Goal: Complete application form

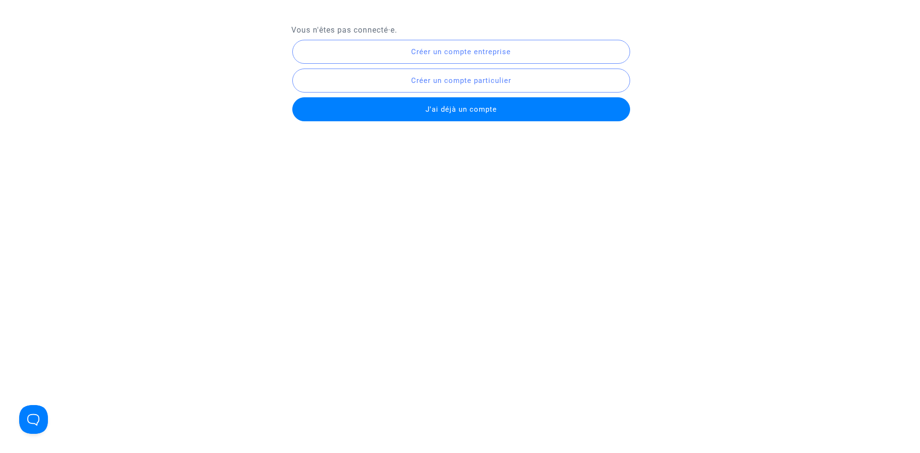
click at [462, 57] on button "Créer un compte entreprise" at bounding box center [461, 52] width 338 height 24
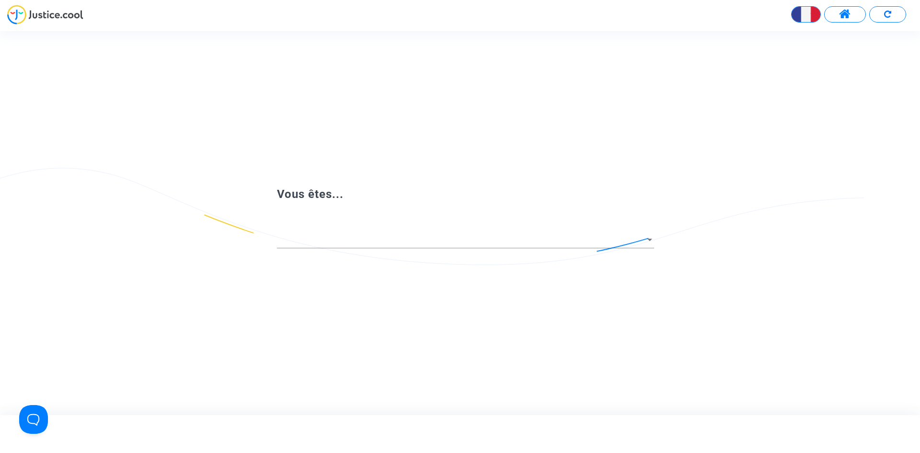
click at [383, 226] on div at bounding box center [465, 236] width 377 height 24
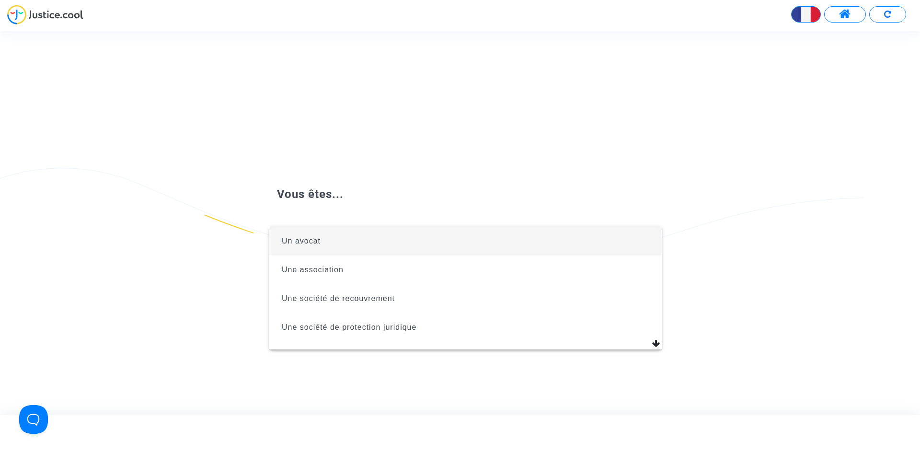
click at [382, 243] on span "Un avocat" at bounding box center [465, 241] width 377 height 29
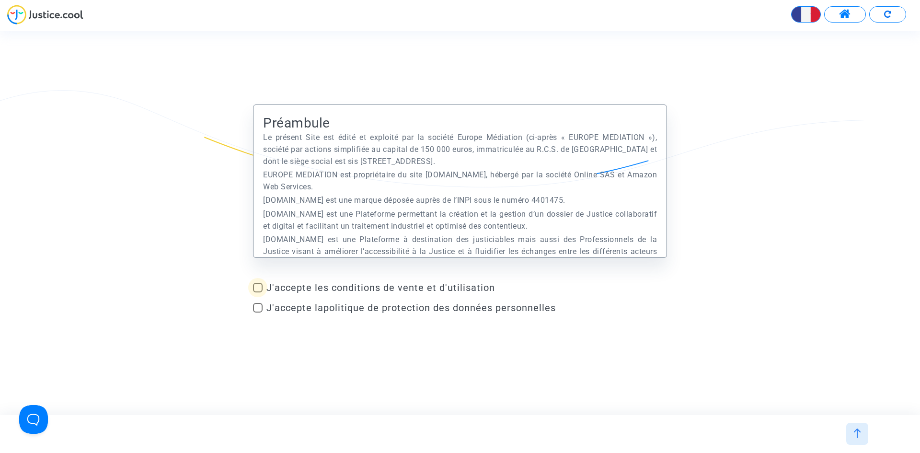
click at [384, 287] on span "J'accepte les conditions de vente et d'utilisation" at bounding box center [466, 288] width 401 height 12
click at [258, 292] on input "J'accepte les conditions de vente et d'utilisation" at bounding box center [257, 292] width 0 height 0
checkbox input "true"
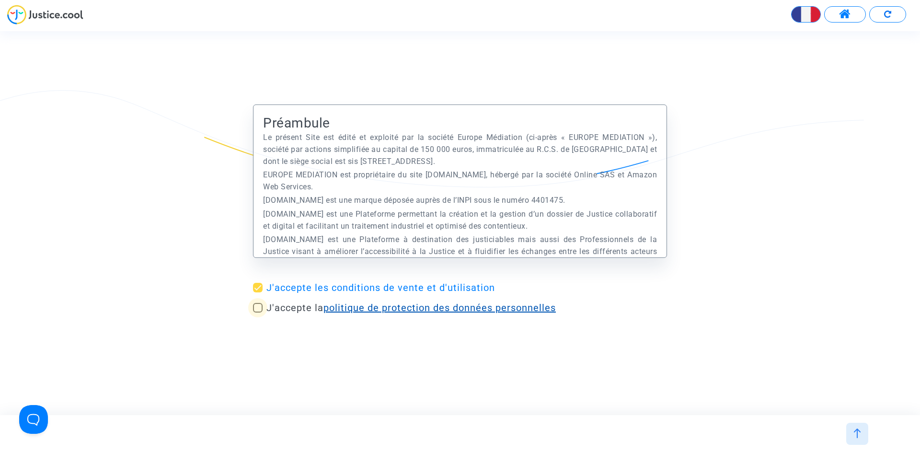
click at [378, 312] on link "politique de protection des données personnelles" at bounding box center [440, 308] width 232 height 12
drag, startPoint x: 284, startPoint y: 309, endPoint x: 293, endPoint y: 309, distance: 9.1
click at [283, 309] on span "J'accepte la politique de protection des données personnelles" at bounding box center [410, 308] width 289 height 12
click at [258, 312] on input "J'accepte la politique de protection des données personnelles" at bounding box center [257, 312] width 0 height 0
checkbox input "true"
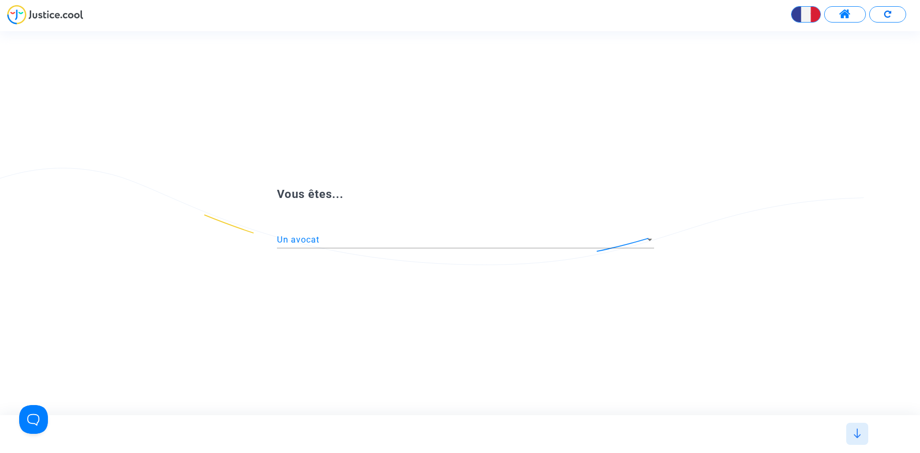
click at [528, 244] on div "Un avocat" at bounding box center [461, 240] width 369 height 10
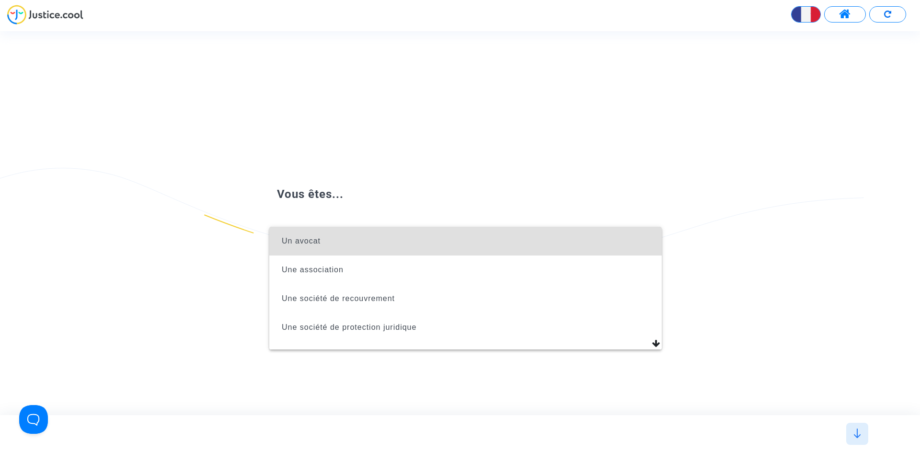
click at [528, 244] on span "Un avocat" at bounding box center [465, 241] width 377 height 29
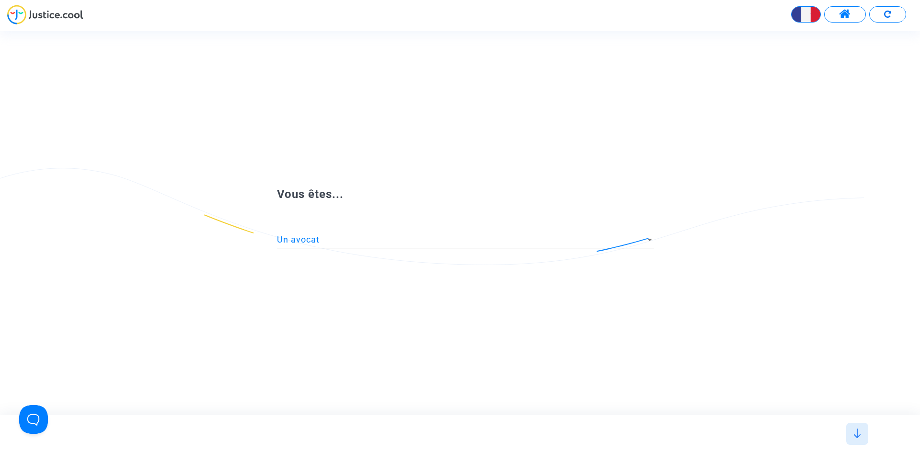
click at [855, 438] on div at bounding box center [857, 434] width 22 height 22
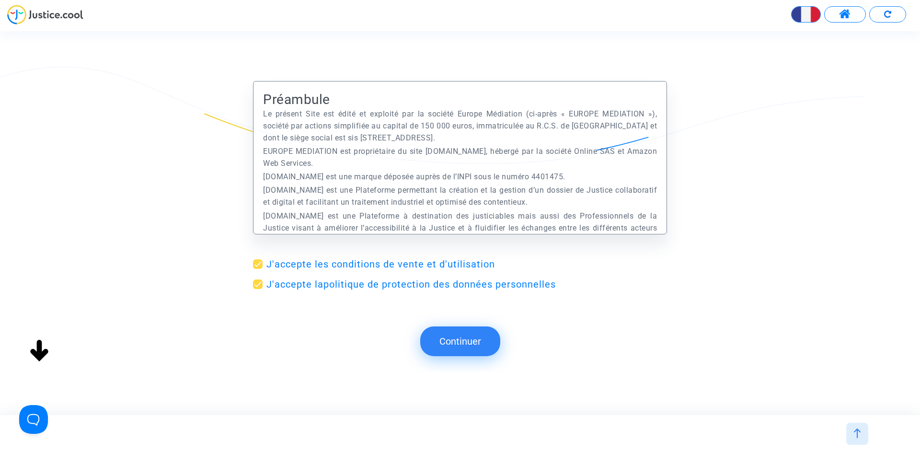
click at [857, 432] on img at bounding box center [858, 433] width 10 height 10
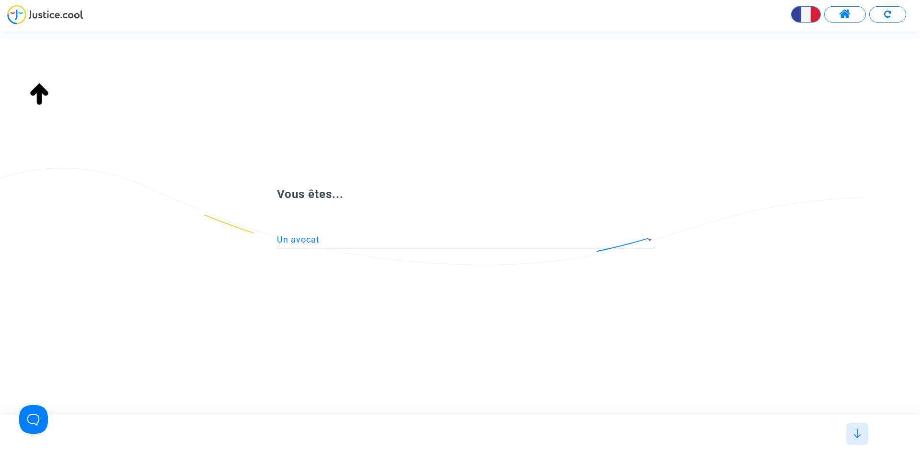
click at [859, 434] on img at bounding box center [858, 433] width 10 height 10
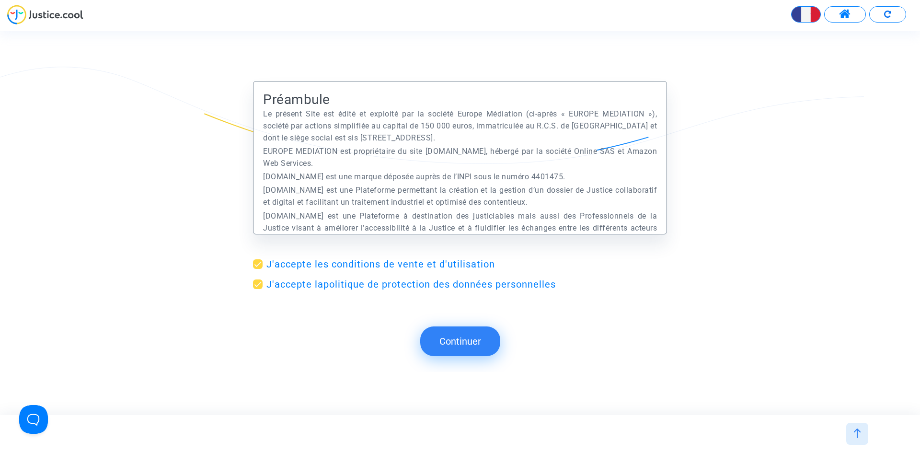
click at [471, 351] on button "Continuer" at bounding box center [460, 341] width 80 height 30
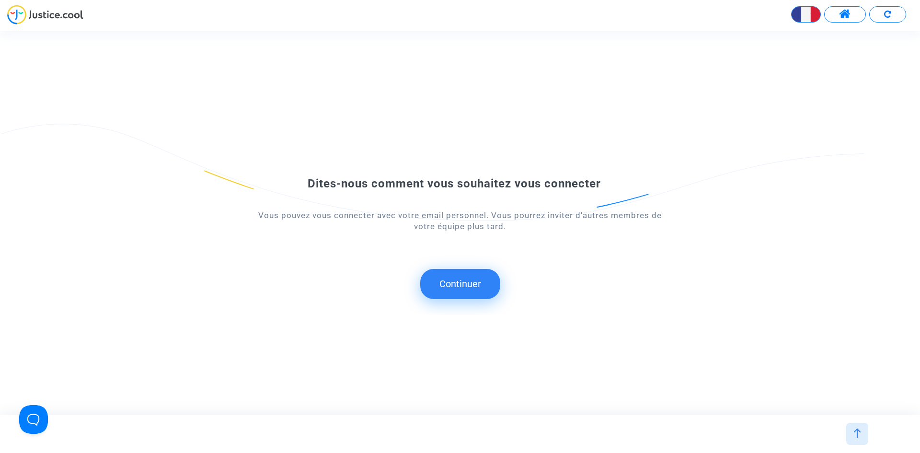
click at [455, 289] on button "Continuer" at bounding box center [460, 284] width 80 height 30
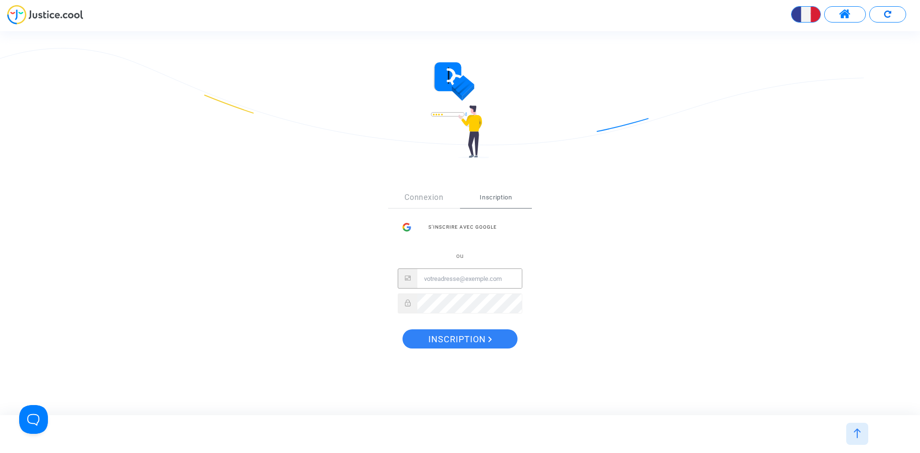
click at [462, 281] on input "Email" at bounding box center [469, 278] width 104 height 19
type input "esteveny.avocat@pm.me"
click at [478, 344] on span "Inscription" at bounding box center [460, 339] width 64 height 20
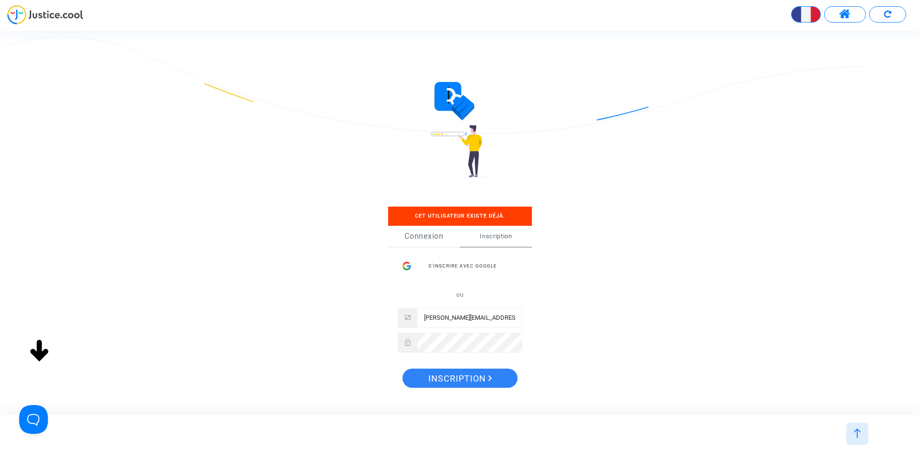
click at [432, 237] on link "Connexion" at bounding box center [424, 236] width 72 height 21
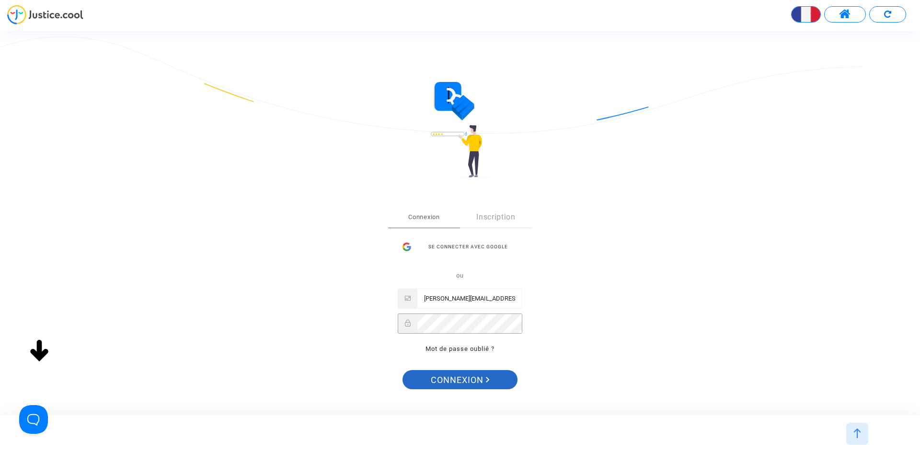
click at [482, 382] on span "Connexion" at bounding box center [460, 380] width 59 height 20
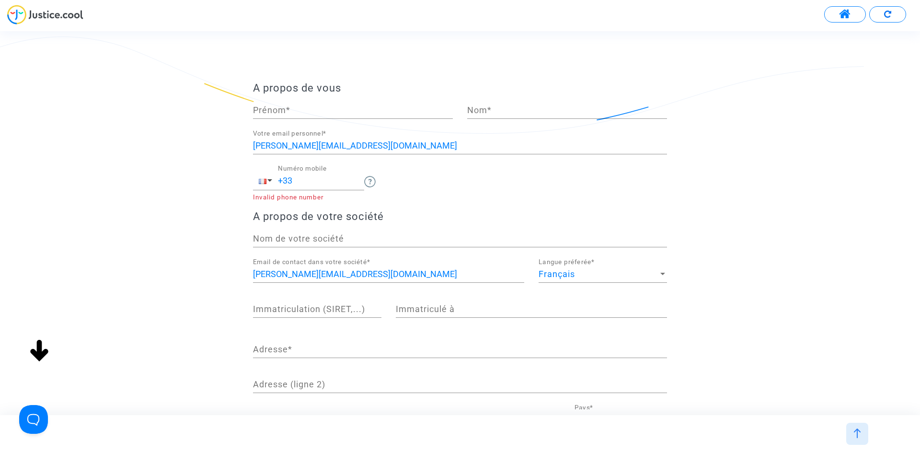
click at [334, 180] on input "+33" at bounding box center [321, 181] width 86 height 10
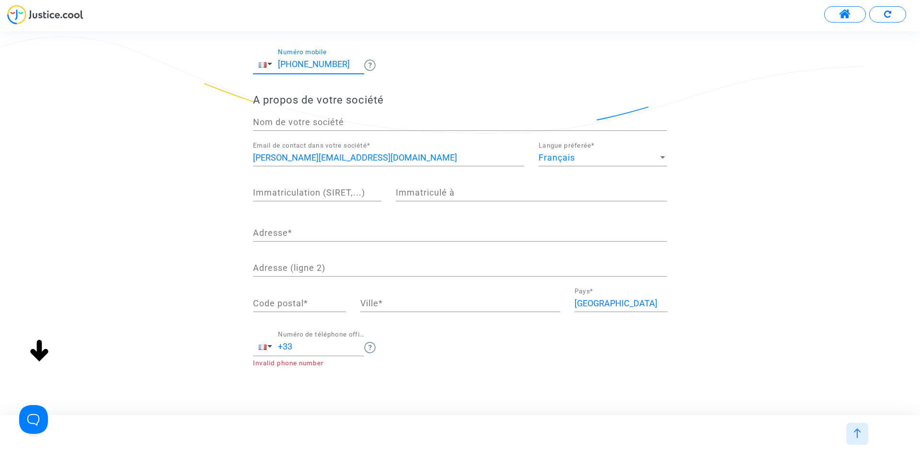
scroll to position [131, 0]
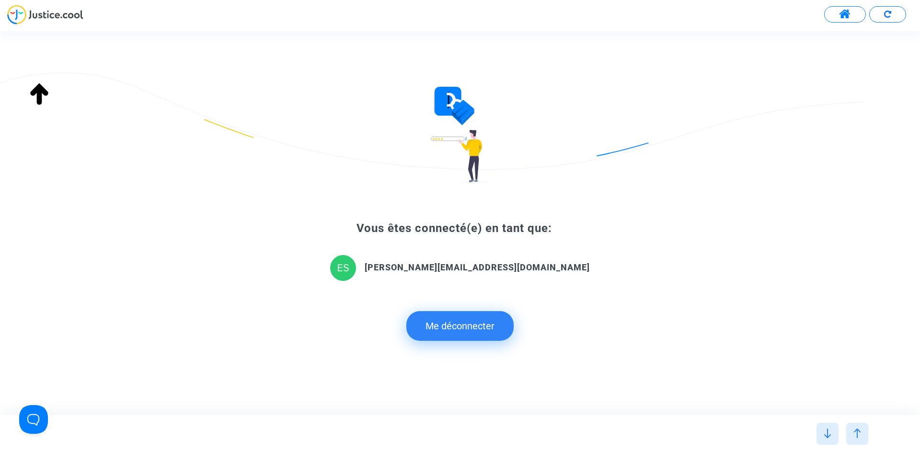
type input "+33 0615609913"
click at [291, 221] on div "Dites-nous comment vous souhaitez vous connecter Vous pouvez vous connecter ave…" at bounding box center [468, 222] width 937 height 383
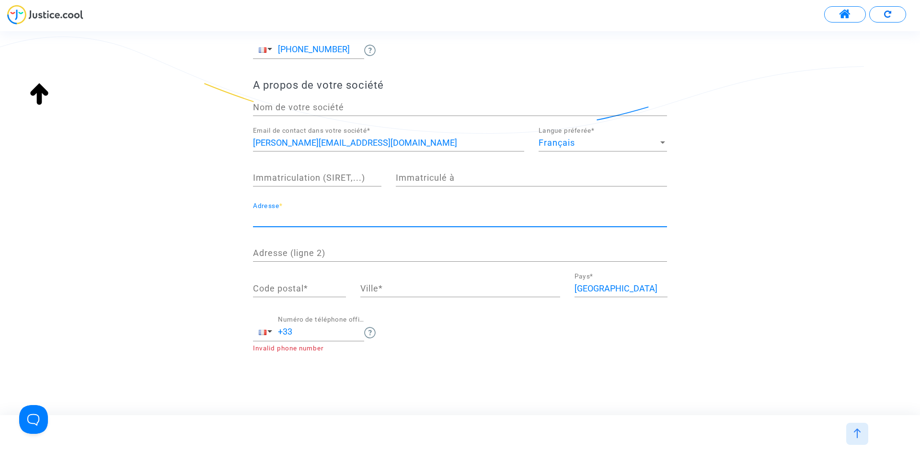
click at [303, 221] on input "Adresse *" at bounding box center [460, 218] width 414 height 10
type input "80 rue de Paris"
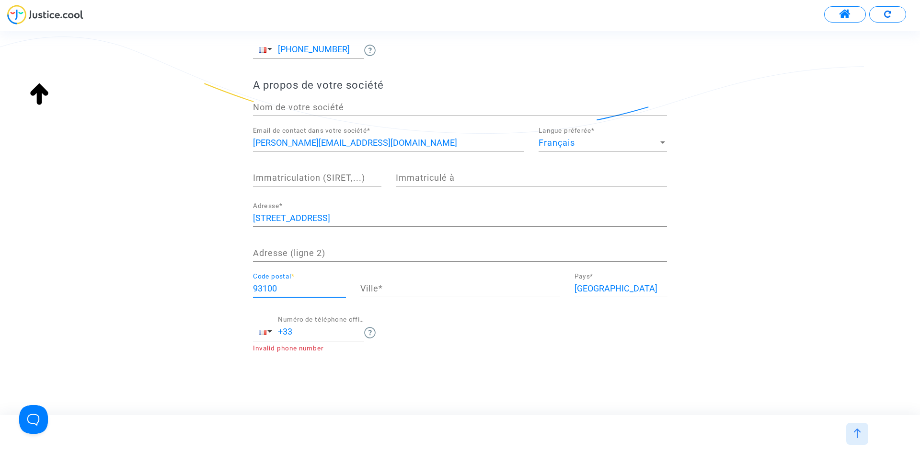
type input "93100"
type input "Montreuil"
click at [302, 326] on div "+33 Numéro de téléphone officiel" at bounding box center [321, 328] width 86 height 24
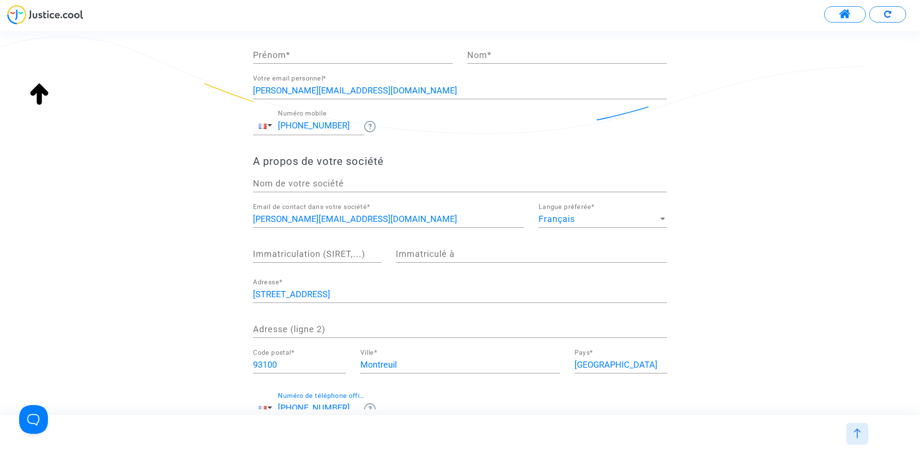
scroll to position [35, 0]
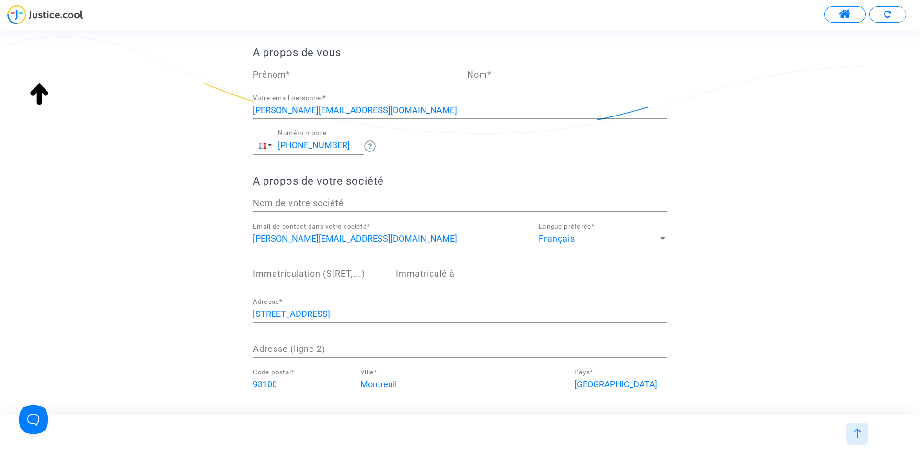
type input "+33 615609913"
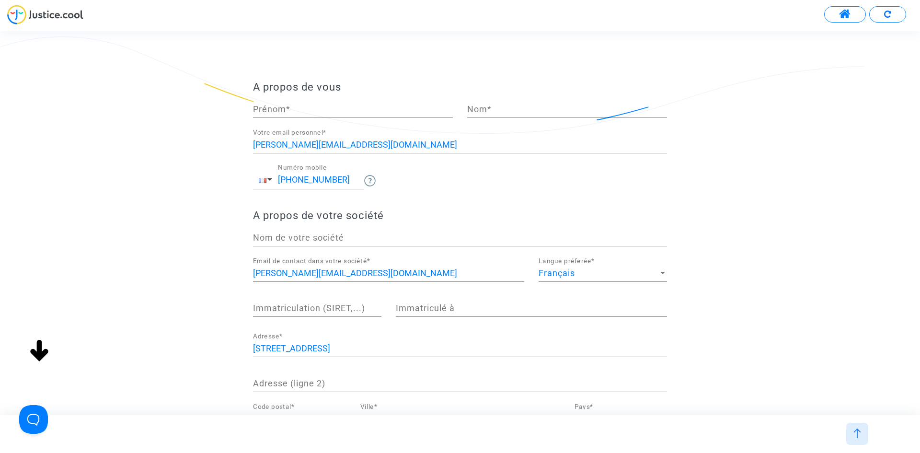
scroll to position [0, 0]
click at [328, 110] on input "Prénom *" at bounding box center [353, 110] width 200 height 10
type input "Hugo"
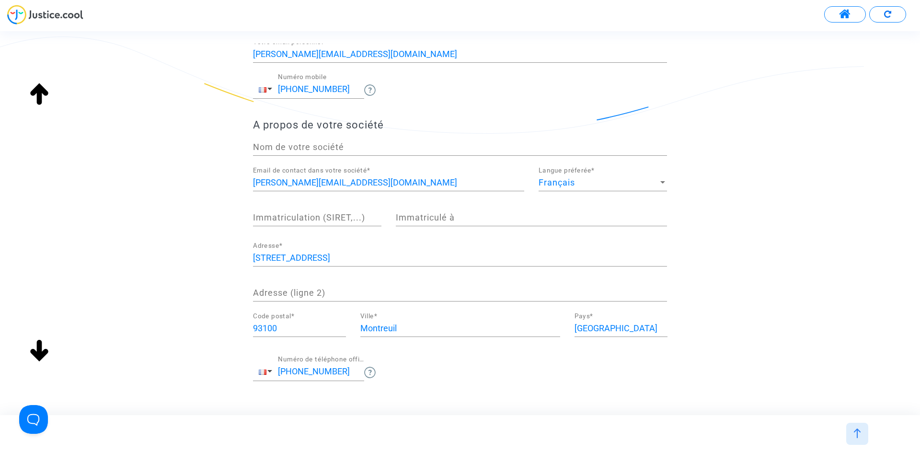
scroll to position [96, 0]
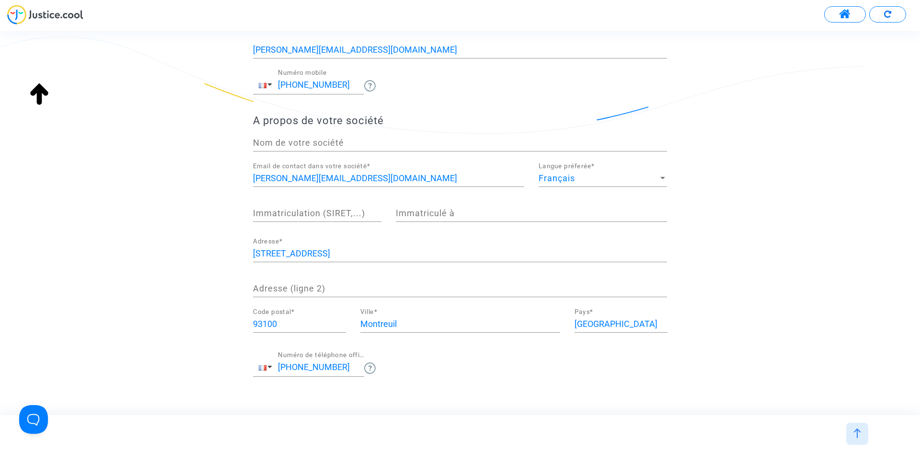
type input "ESTEVENY"
click at [34, 347] on div "A propos de vous Hugo Prénom * ESTEVENY Nom * esteveny.avocat@pm.me Votre email…" at bounding box center [460, 191] width 920 height 411
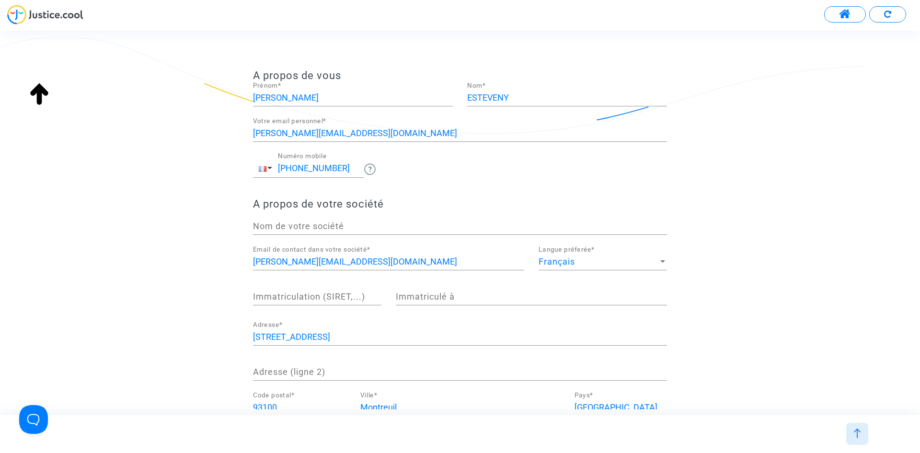
scroll to position [0, 0]
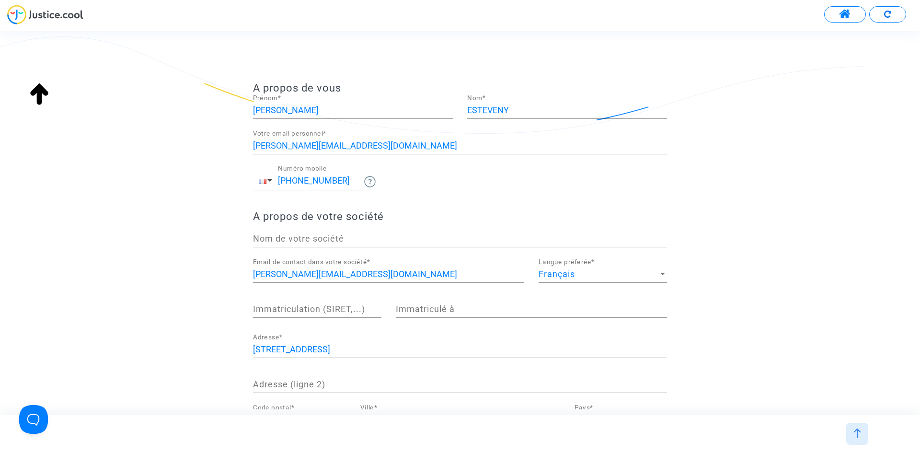
drag, startPoint x: 866, startPoint y: 373, endPoint x: 852, endPoint y: 222, distance: 151.6
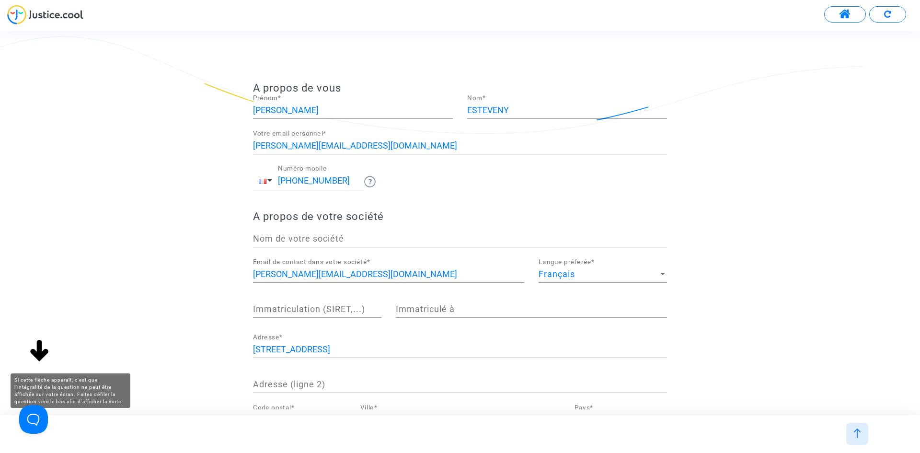
click at [35, 356] on img at bounding box center [39, 351] width 31 height 31
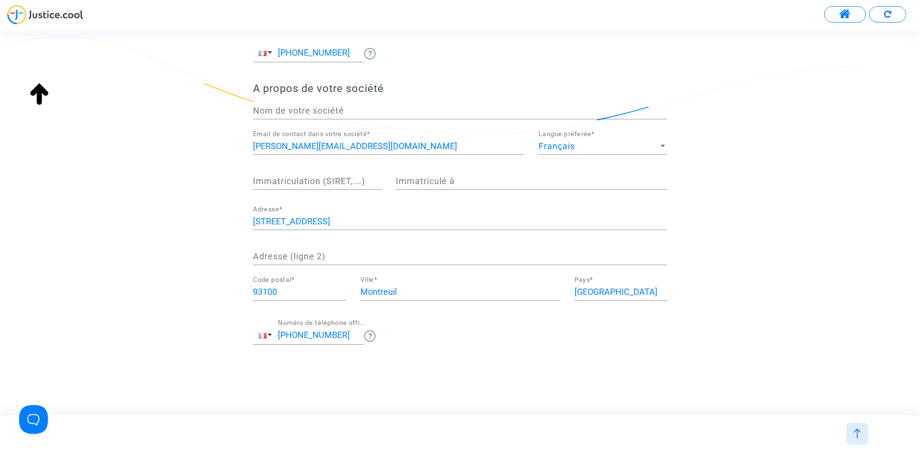
scroll to position [131, 0]
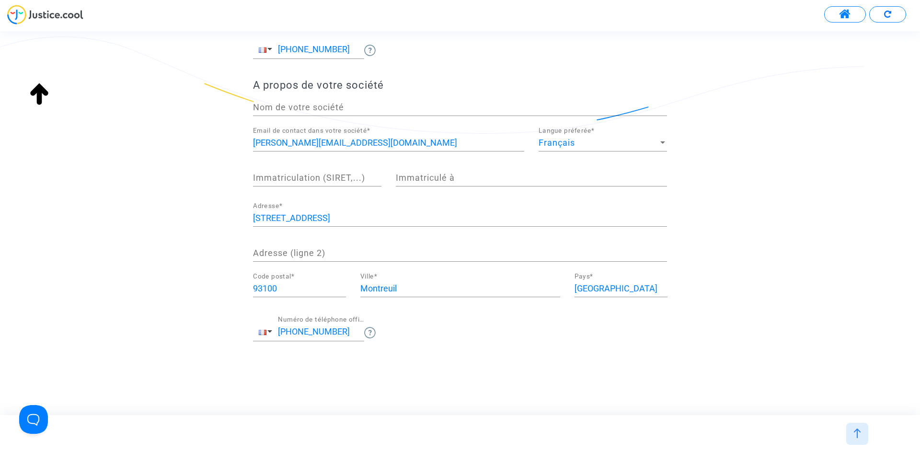
click at [888, 11] on img at bounding box center [887, 14] width 7 height 7
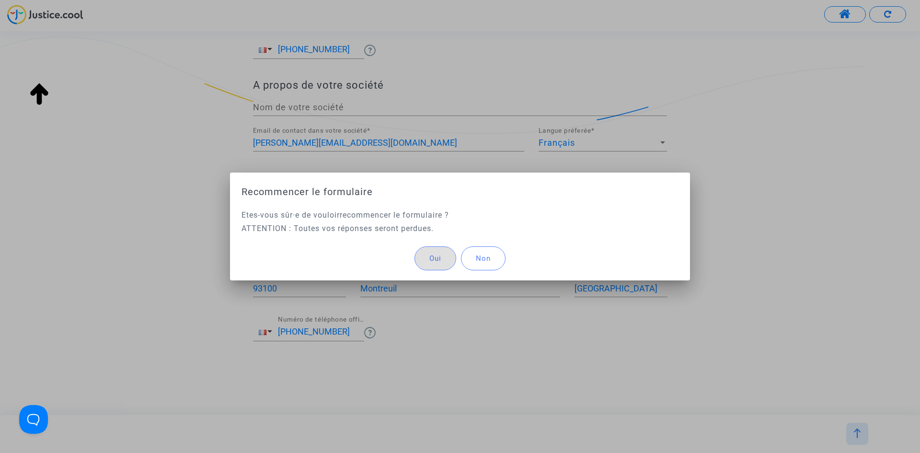
click at [497, 257] on button "Non" at bounding box center [483, 258] width 45 height 24
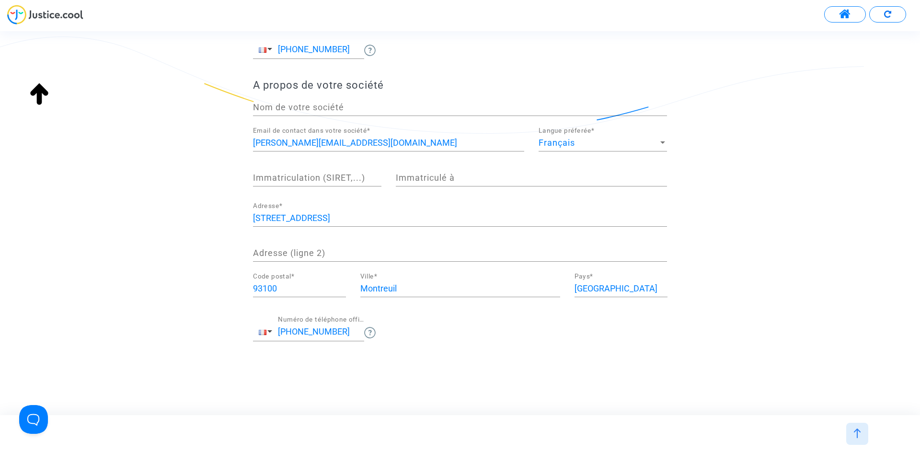
click at [860, 431] on img at bounding box center [858, 433] width 10 height 10
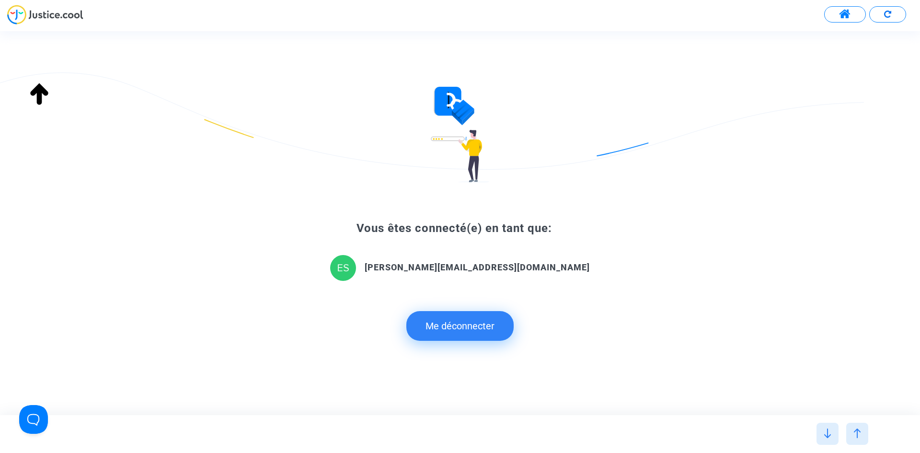
click at [850, 17] on span at bounding box center [845, 14] width 12 height 12
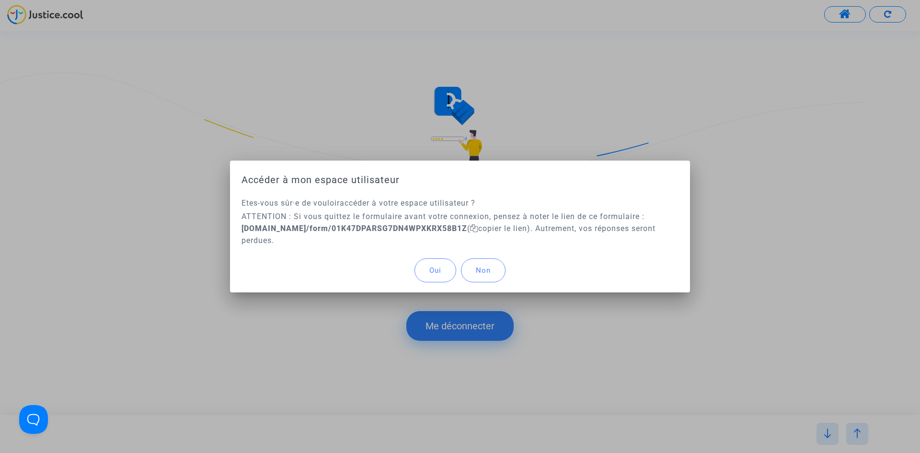
click at [439, 277] on button "Oui" at bounding box center [436, 270] width 42 height 24
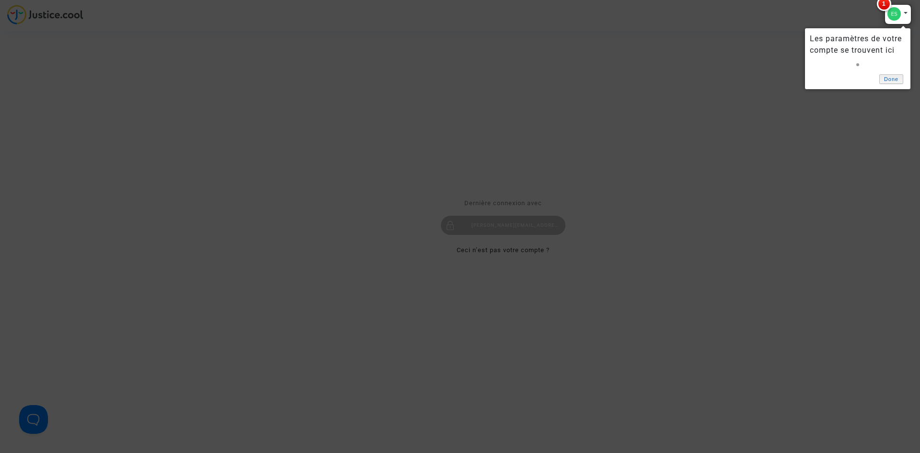
click at [893, 81] on link "Done" at bounding box center [891, 79] width 24 height 10
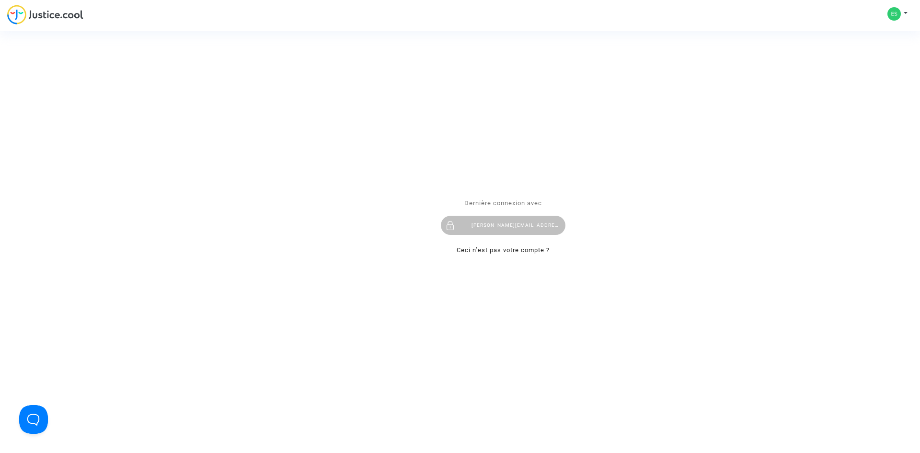
click at [13, 20] on div "Se connecter Dernière connexion avec esteveny.avocat@pm.me Ceci n’est pas votre…" at bounding box center [460, 226] width 920 height 453
click at [60, 18] on div "Se connecter Dernière connexion avec esteveny.avocat@pm.me Ceci n’est pas votre…" at bounding box center [460, 226] width 920 height 453
click at [33, 419] on button "Open Beacon popover" at bounding box center [31, 417] width 29 height 29
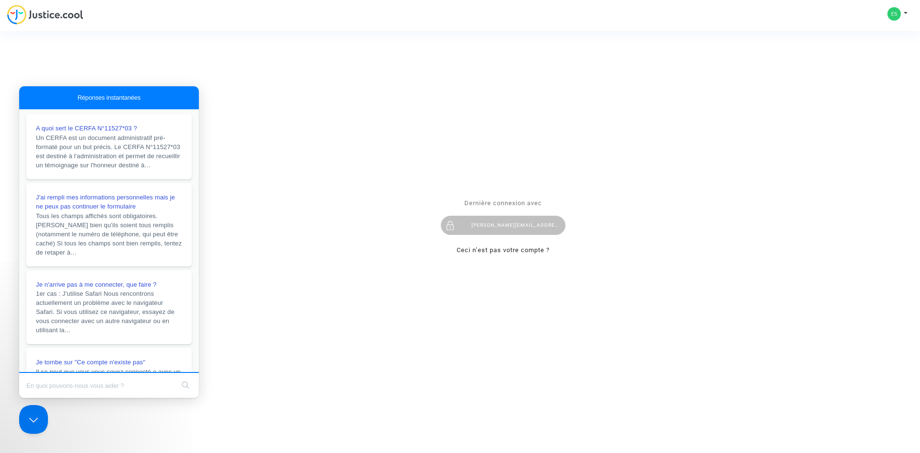
click at [907, 14] on div "Se connecter Dernière connexion avec esteveny.avocat@pm.me Ceci n’est pas votre…" at bounding box center [460, 226] width 920 height 453
click at [902, 15] on div "Se connecter Dernière connexion avec esteveny.avocat@pm.me Ceci n’est pas votre…" at bounding box center [460, 226] width 920 height 453
drag, startPoint x: 902, startPoint y: 15, endPoint x: 896, endPoint y: 13, distance: 6.9
click at [897, 13] on div "Se connecter Dernière connexion avec esteveny.avocat@pm.me Ceci n’est pas votre…" at bounding box center [460, 226] width 920 height 453
click at [896, 13] on div "Se connecter Dernière connexion avec esteveny.avocat@pm.me Ceci n’est pas votre…" at bounding box center [460, 226] width 920 height 453
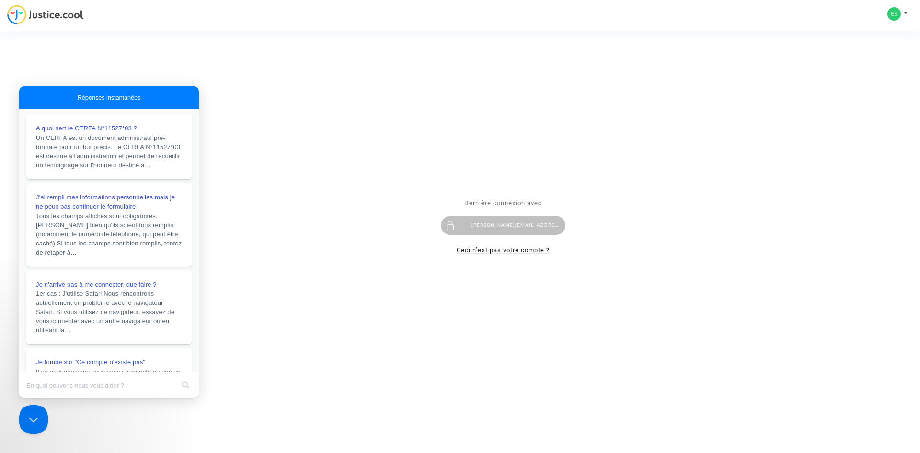
click at [491, 247] on link "Ceci n’est pas votre compte ?" at bounding box center [503, 249] width 93 height 7
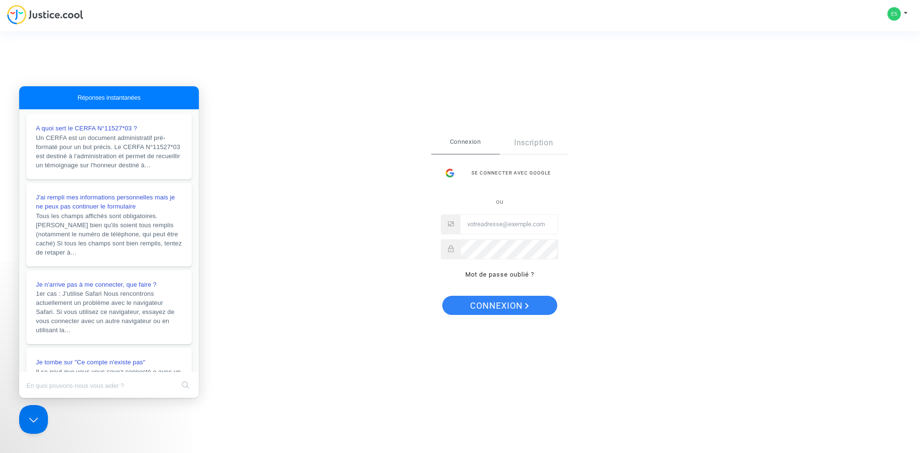
click at [895, 21] on div "Se connecter Connexion Inscription Se connecter avec Google ou Mot de passe oub…" at bounding box center [460, 226] width 920 height 453
click at [897, 16] on div "Se connecter Connexion Inscription Se connecter avec Google ou Mot de passe oub…" at bounding box center [460, 226] width 920 height 453
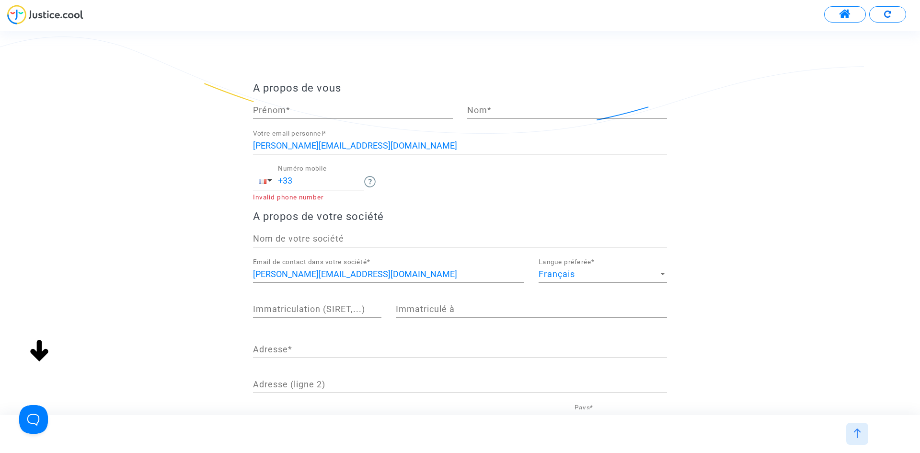
click at [330, 181] on input "+33" at bounding box center [321, 181] width 86 height 10
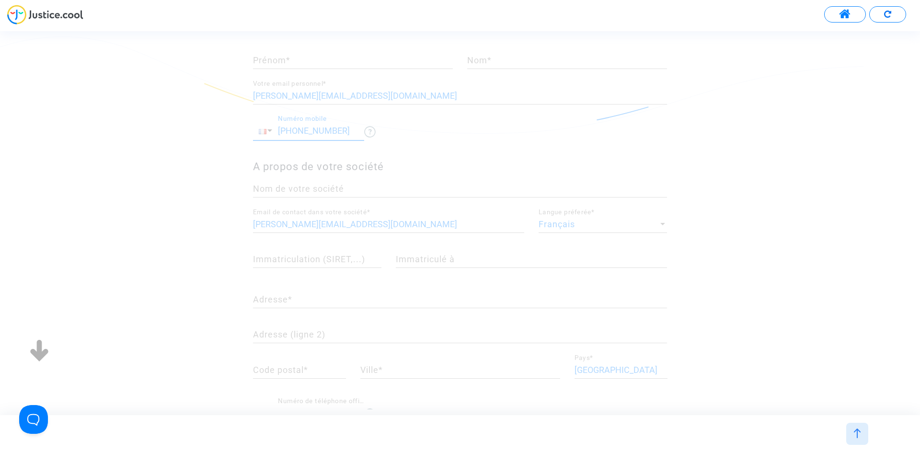
scroll to position [96, 0]
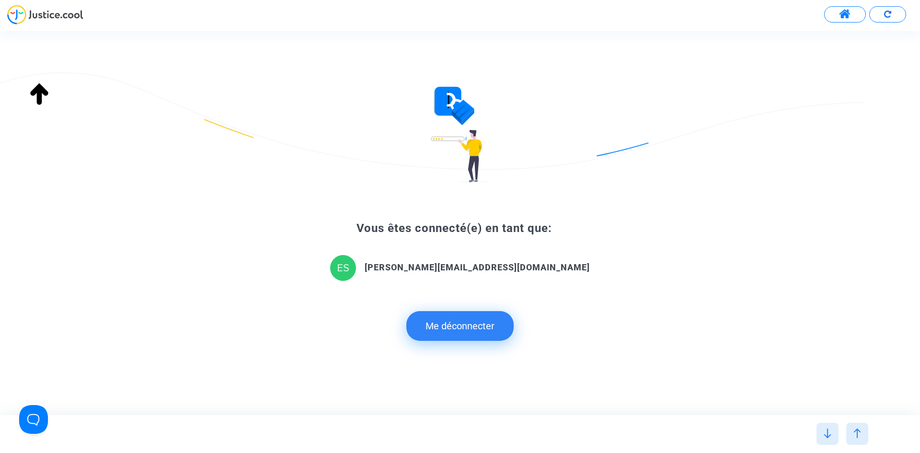
type input "+33 615609913"
drag, startPoint x: 401, startPoint y: 269, endPoint x: 198, endPoint y: 208, distance: 211.8
click at [356, 269] on img at bounding box center [343, 268] width 26 height 26
click at [47, 11] on img at bounding box center [45, 15] width 76 height 20
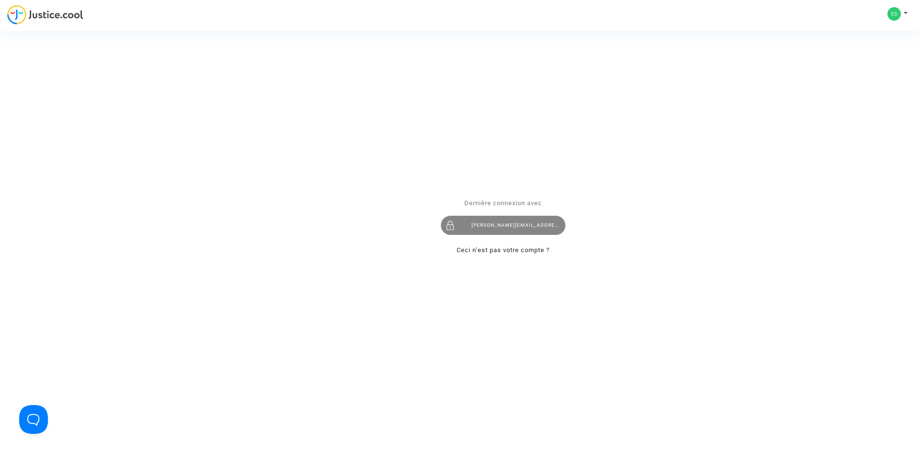
click at [539, 232] on div "[PERSON_NAME][EMAIL_ADDRESS][DOMAIN_NAME]" at bounding box center [503, 225] width 125 height 19
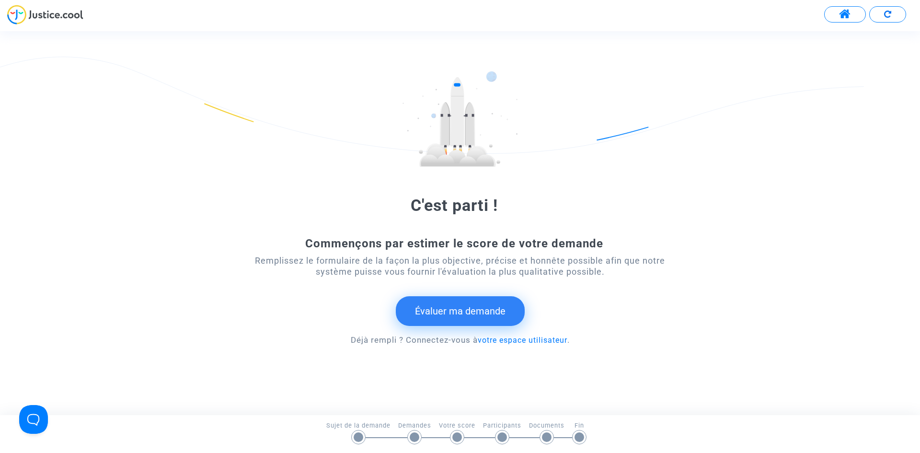
click at [431, 313] on button "Évaluer ma demande" at bounding box center [460, 311] width 129 height 30
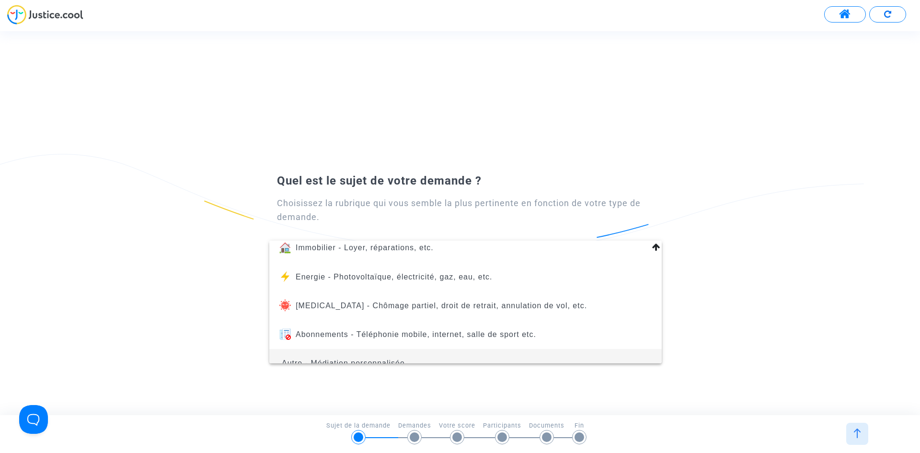
scroll to position [108, 0]
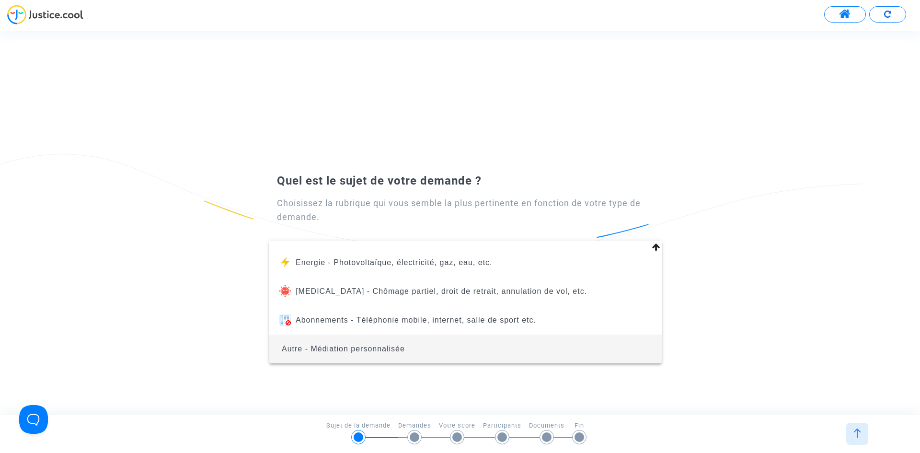
click at [416, 351] on span "Autre - Médiation personnalisée" at bounding box center [465, 349] width 377 height 29
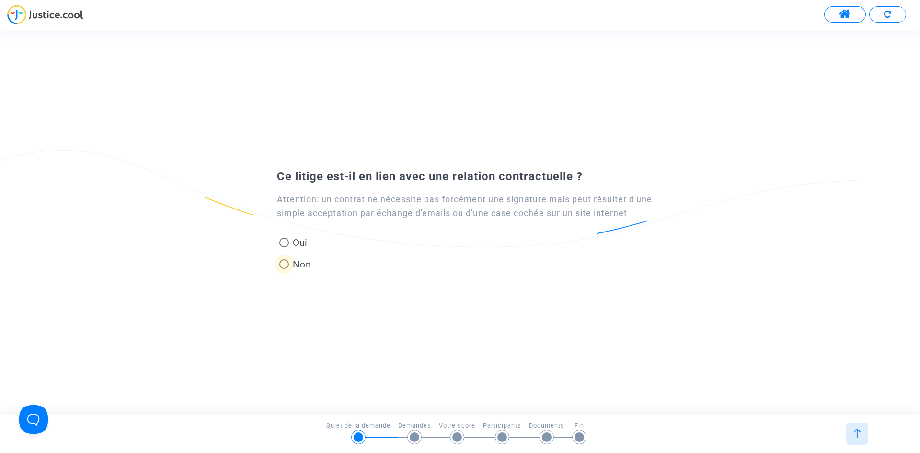
click at [293, 263] on span "Non" at bounding box center [300, 264] width 23 height 13
click at [284, 269] on input "Non" at bounding box center [284, 269] width 0 height 0
radio input "true"
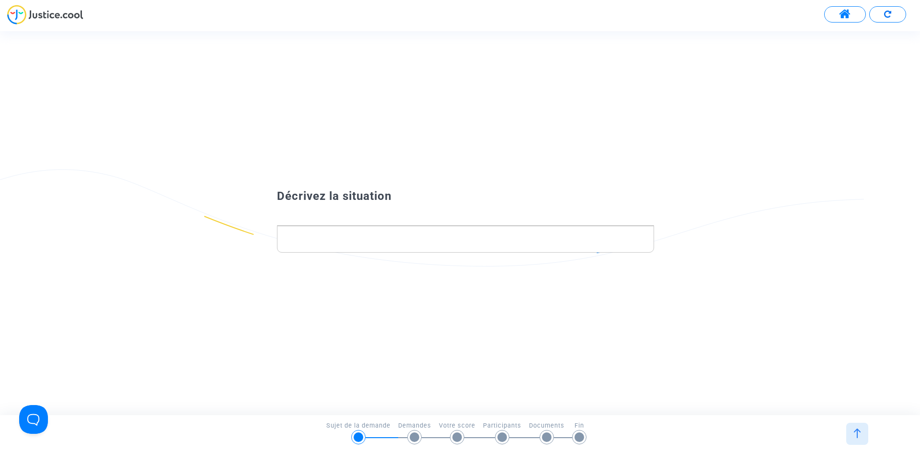
click at [391, 238] on p "Rich Text Editor, main" at bounding box center [465, 239] width 367 height 12
click at [849, 6] on button at bounding box center [845, 14] width 42 height 16
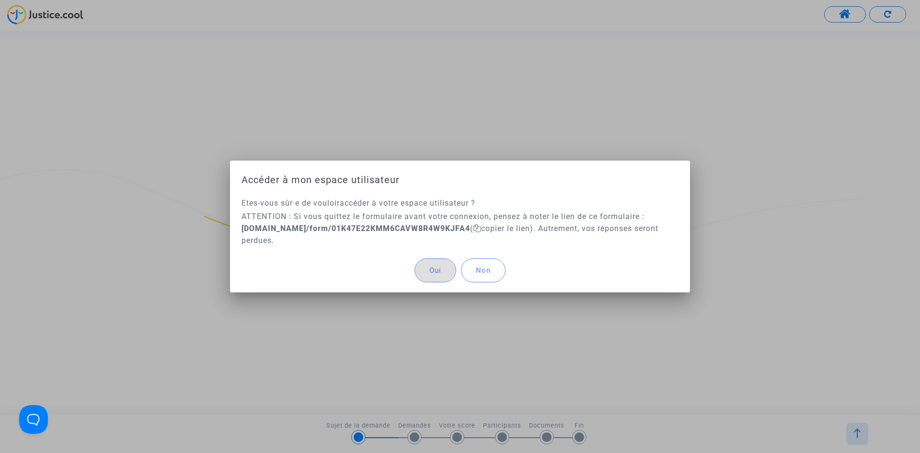
click at [496, 273] on button "Non" at bounding box center [483, 270] width 45 height 24
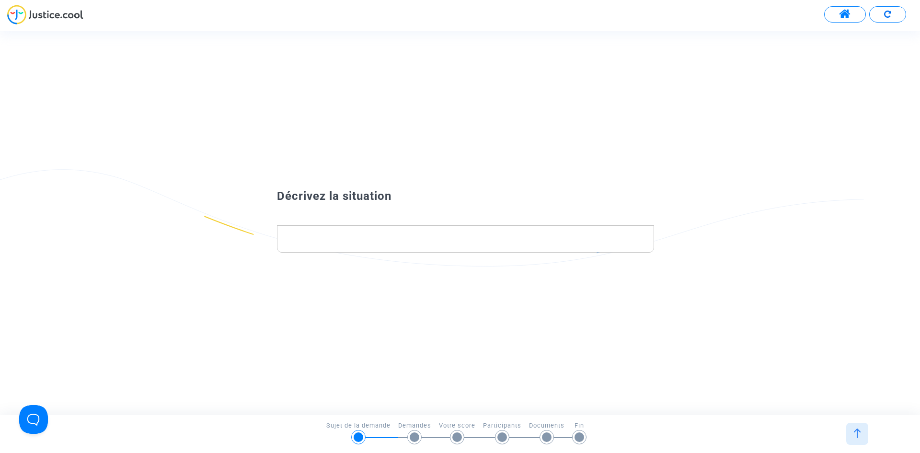
click at [896, 20] on button at bounding box center [887, 14] width 37 height 16
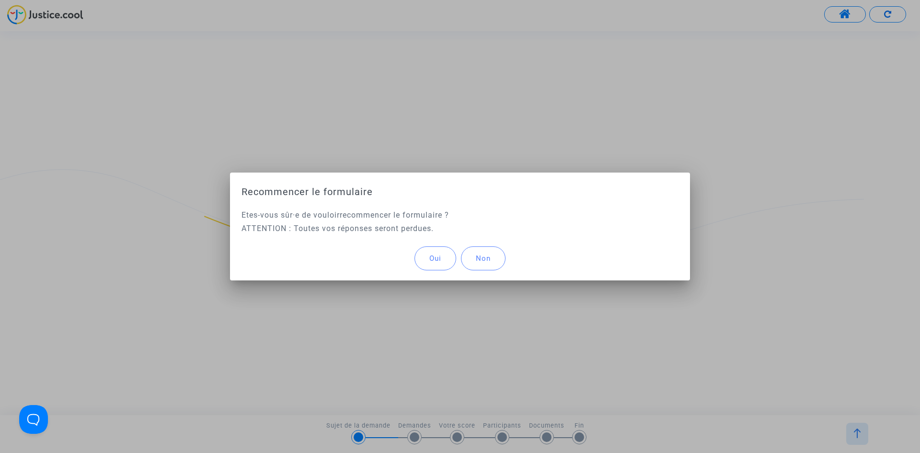
click at [445, 254] on button "Oui" at bounding box center [436, 258] width 42 height 24
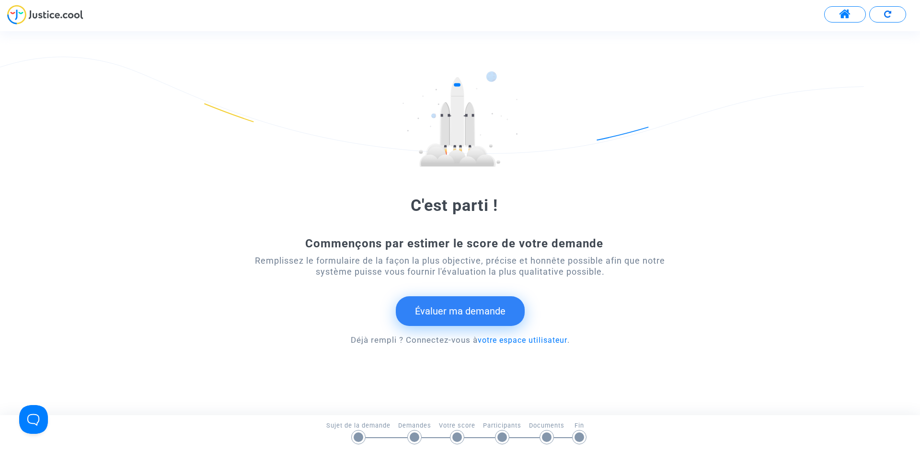
click at [844, 10] on span at bounding box center [845, 14] width 12 height 12
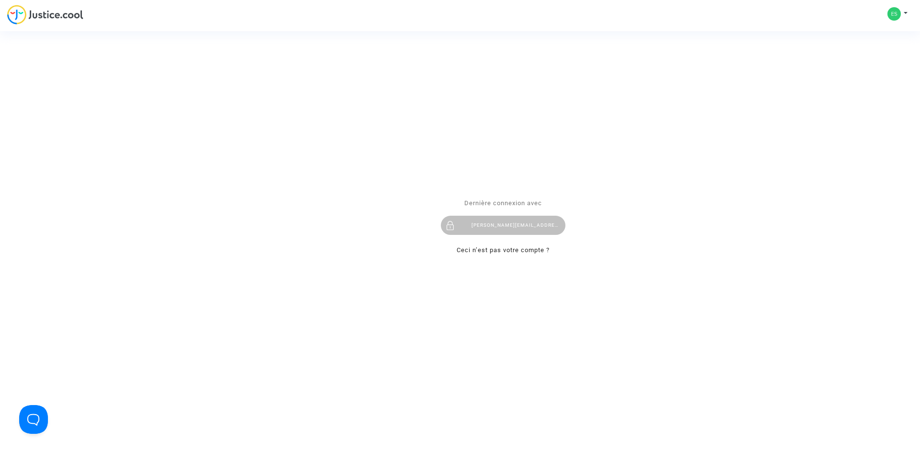
click at [59, 17] on div "Se connecter Dernière connexion avec [PERSON_NAME][EMAIL_ADDRESS][DOMAIN_NAME] …" at bounding box center [460, 226] width 920 height 453
click at [30, 17] on div "Se connecter Dernière connexion avec [PERSON_NAME][EMAIL_ADDRESS][DOMAIN_NAME] …" at bounding box center [460, 226] width 920 height 453
click at [22, 17] on div "Se connecter Dernière connexion avec [PERSON_NAME][EMAIL_ADDRESS][DOMAIN_NAME] …" at bounding box center [460, 226] width 920 height 453
click at [903, 12] on div "Se connecter Dernière connexion avec [PERSON_NAME][EMAIL_ADDRESS][DOMAIN_NAME] …" at bounding box center [460, 226] width 920 height 453
drag, startPoint x: 901, startPoint y: 13, endPoint x: 877, endPoint y: 20, distance: 25.3
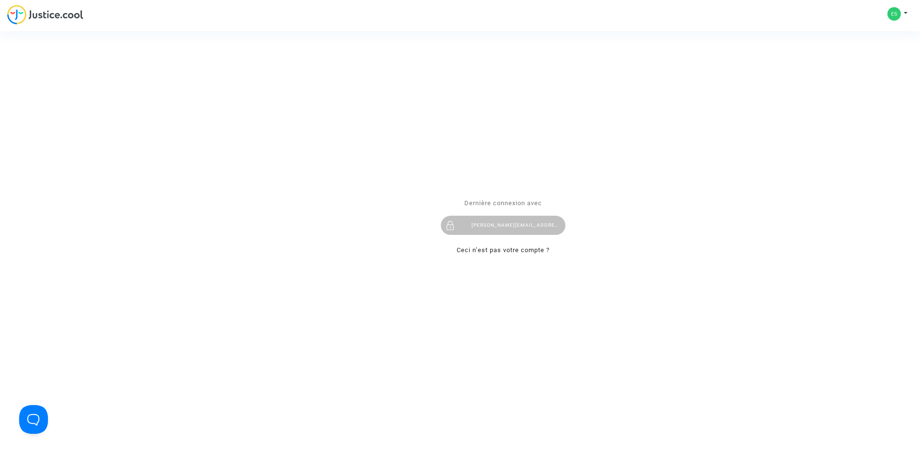
click at [884, 14] on div "Se connecter Dernière connexion avec [PERSON_NAME][EMAIL_ADDRESS][DOMAIN_NAME] …" at bounding box center [460, 226] width 920 height 453
click at [747, 162] on div "Se connecter Dernière connexion avec [PERSON_NAME][EMAIL_ADDRESS][DOMAIN_NAME] …" at bounding box center [460, 226] width 920 height 453
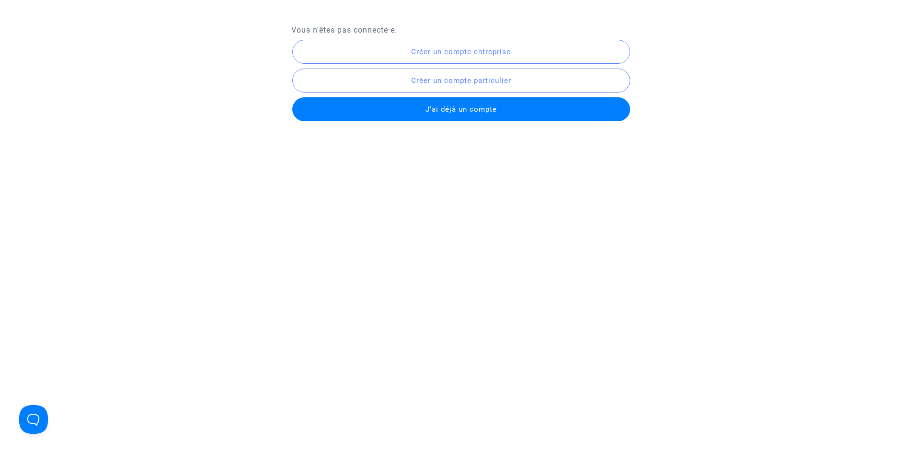
click at [475, 49] on span "Créer un compte entreprise" at bounding box center [461, 51] width 100 height 9
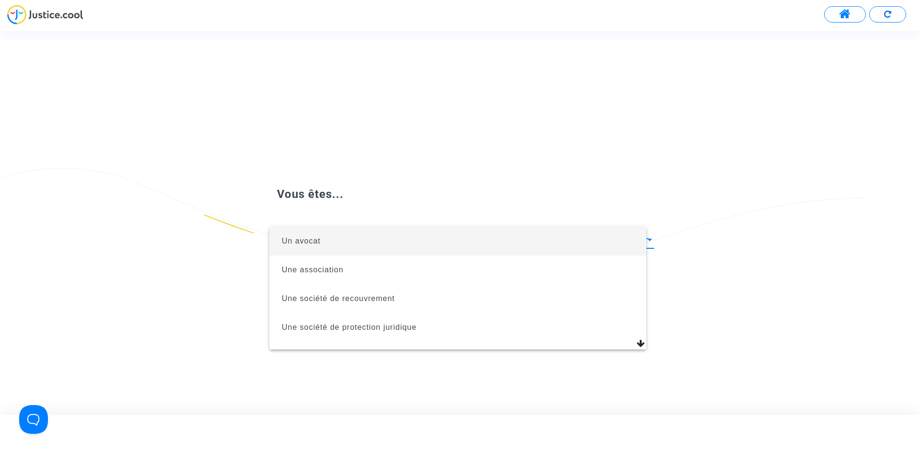
click at [344, 55] on body "Transmission de votre réponse... Vous êtes... Un avocat Une association Une soc…" at bounding box center [460, 27] width 920 height 55
click at [359, 245] on span "Un avocat" at bounding box center [465, 241] width 377 height 29
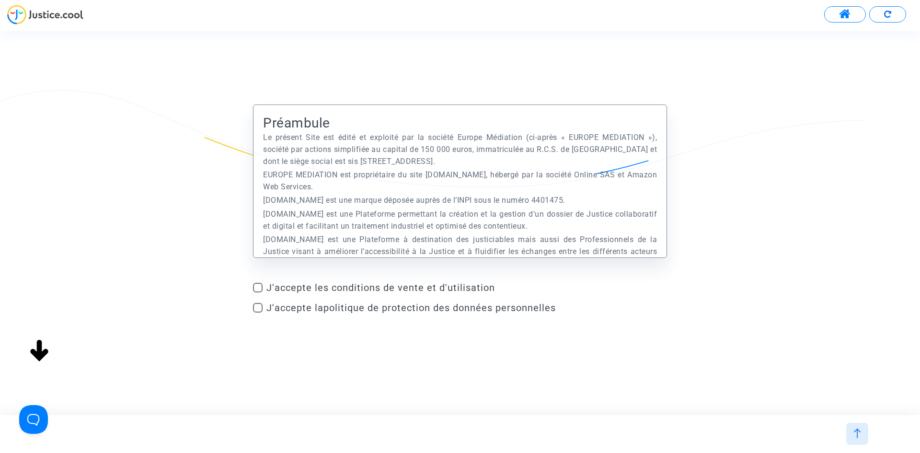
drag, startPoint x: 373, startPoint y: 286, endPoint x: 363, endPoint y: 309, distance: 24.9
click at [373, 287] on span "J'accepte les conditions de vente et d'utilisation" at bounding box center [466, 288] width 401 height 12
click at [258, 292] on input "J'accepte les conditions de vente et d'utilisation" at bounding box center [257, 292] width 0 height 0
checkbox input "true"
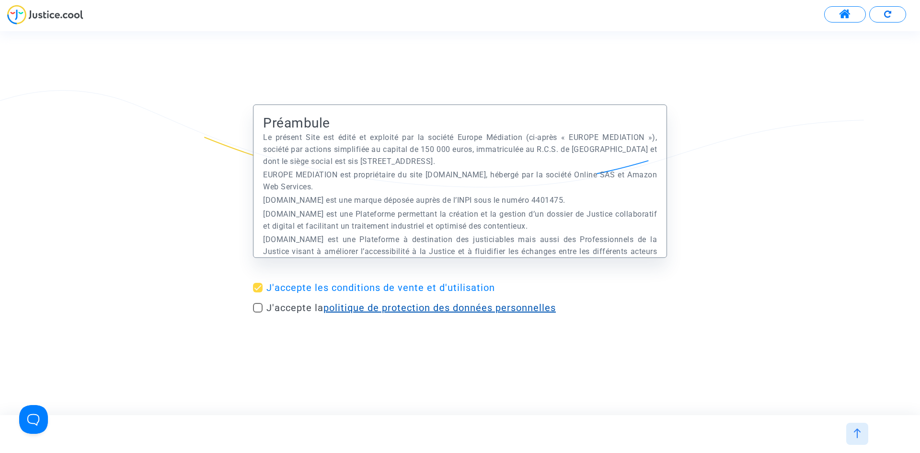
click at [363, 309] on link "politique de protection des données personnelles" at bounding box center [440, 308] width 232 height 12
click at [257, 311] on span at bounding box center [258, 308] width 10 height 10
click at [257, 312] on input "J'accepte la politique de protection des données personnelles" at bounding box center [257, 312] width 0 height 0
checkbox input "true"
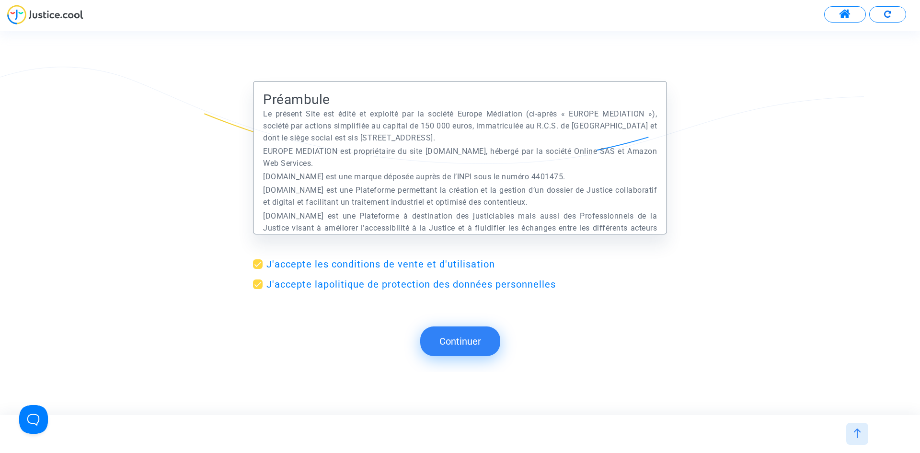
click at [464, 342] on button "Continuer" at bounding box center [460, 341] width 80 height 30
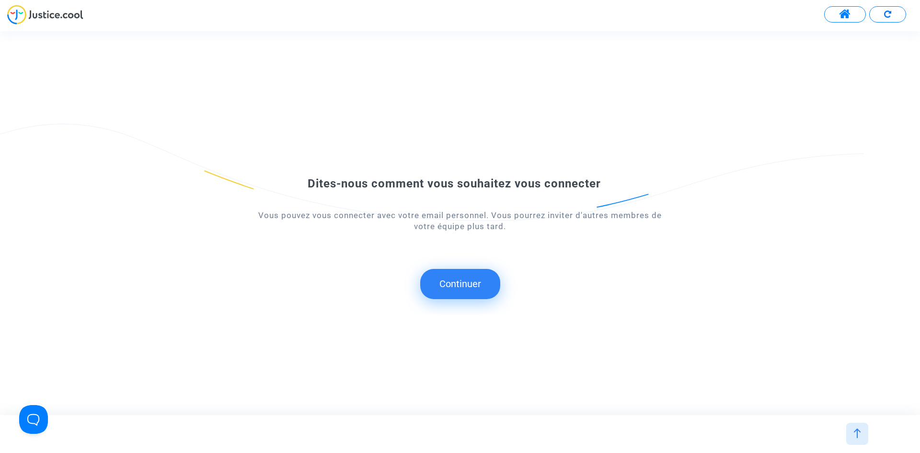
click at [461, 286] on button "Continuer" at bounding box center [460, 284] width 80 height 30
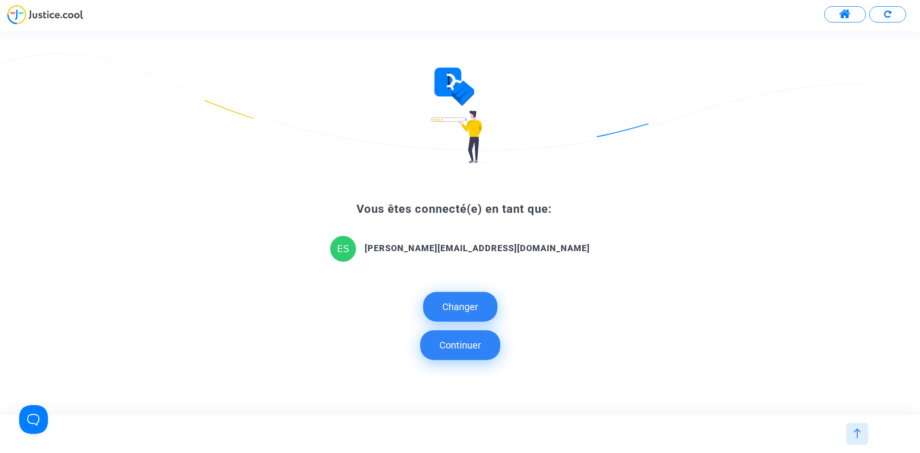
click at [474, 348] on button "Continuer" at bounding box center [460, 345] width 80 height 30
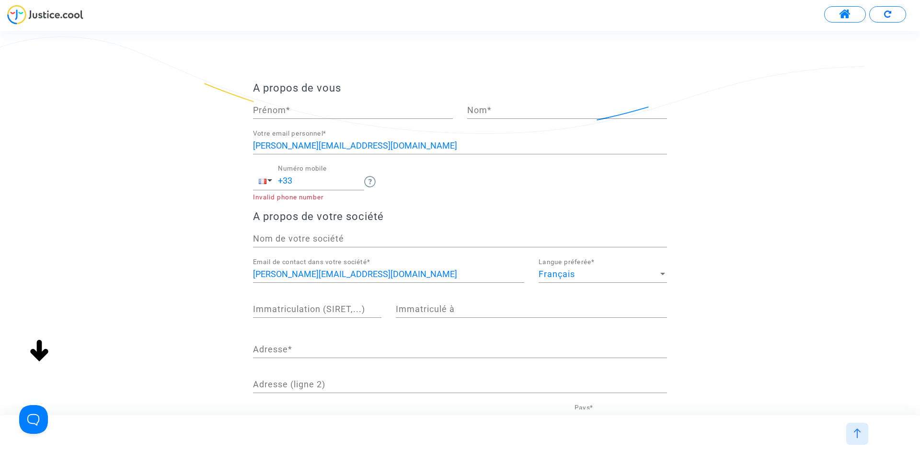
click at [314, 180] on input "+33" at bounding box center [321, 181] width 86 height 10
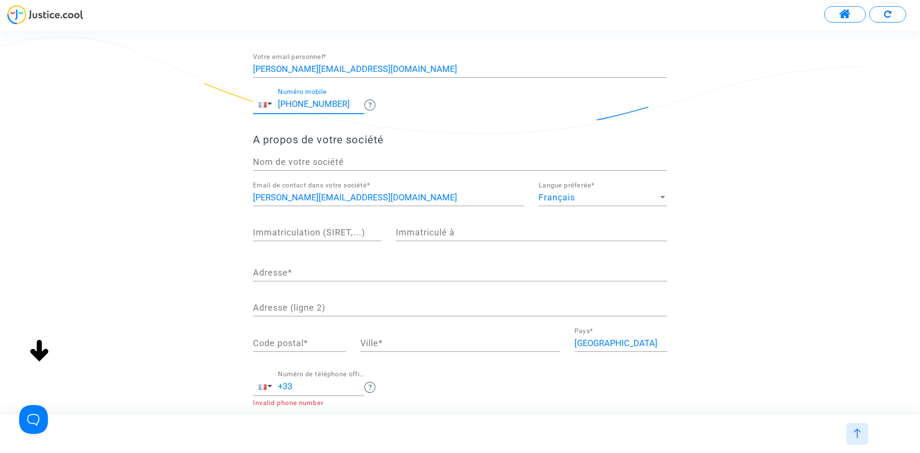
scroll to position [96, 0]
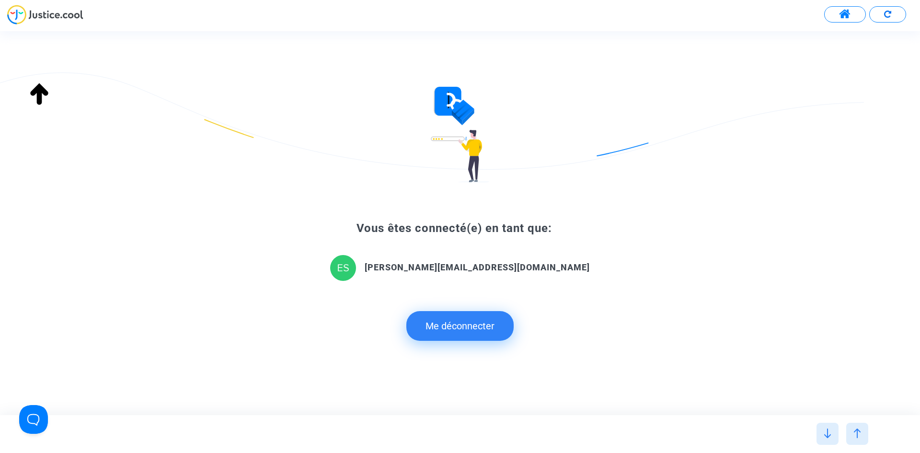
type input "+33 615609913"
click at [306, 262] on div "Continuer Dites-nous comment vous souhaitez vous connecter Vous pouvez vous con…" at bounding box center [468, 222] width 937 height 383
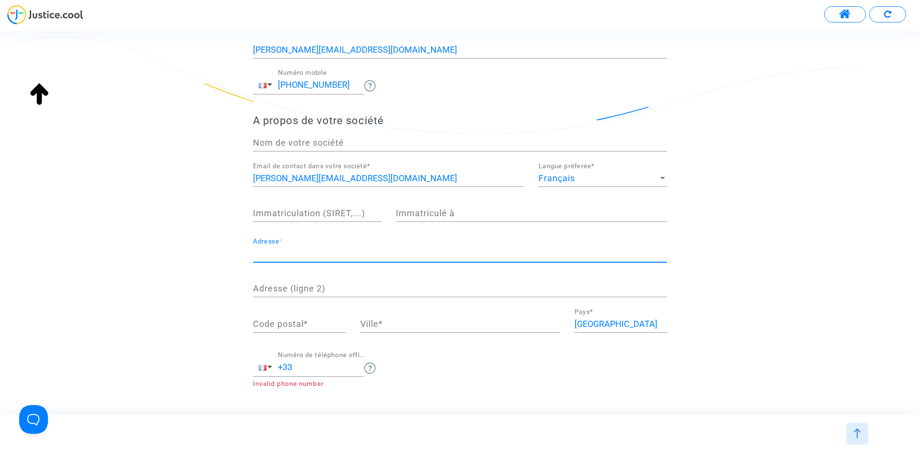
click at [305, 253] on input "Adresse *" at bounding box center [460, 254] width 414 height 10
type input "80 rue de Paris"
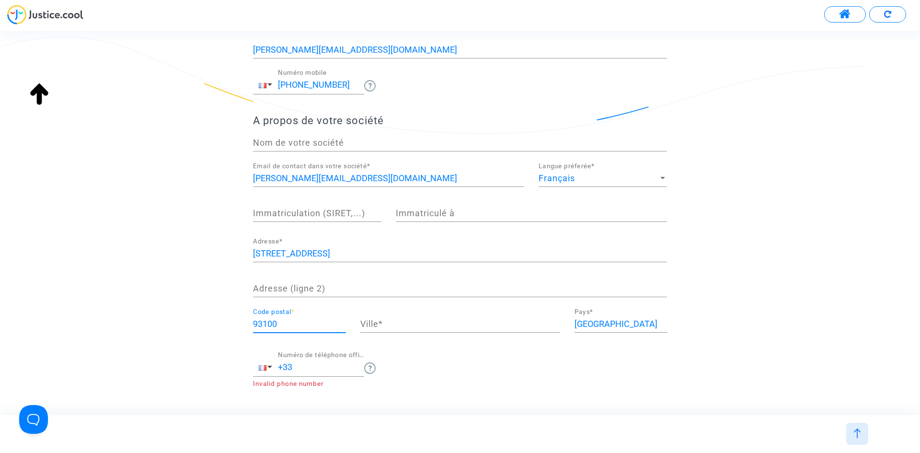
type input "93100"
type input "Montreuil"
click at [315, 371] on input "+33" at bounding box center [321, 367] width 86 height 10
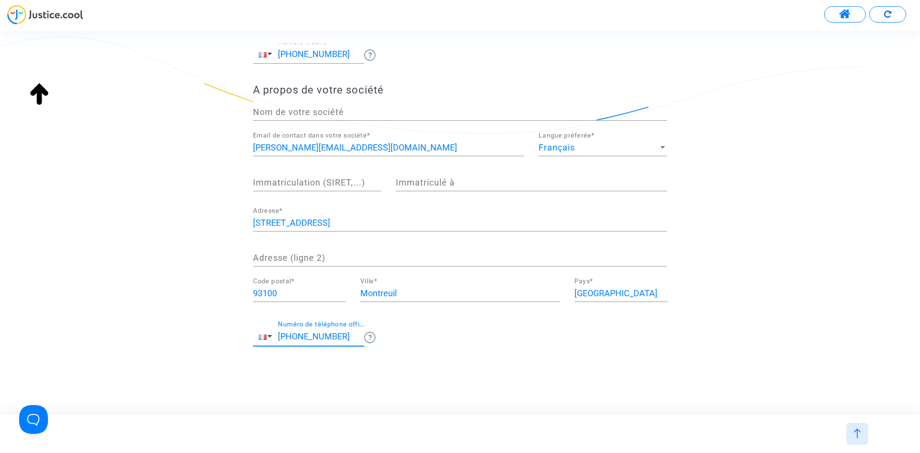
scroll to position [131, 0]
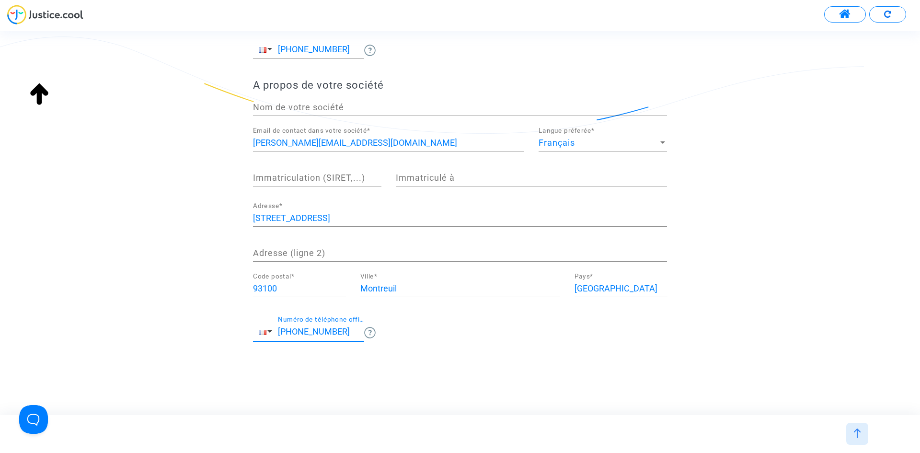
type input "+33 615609913"
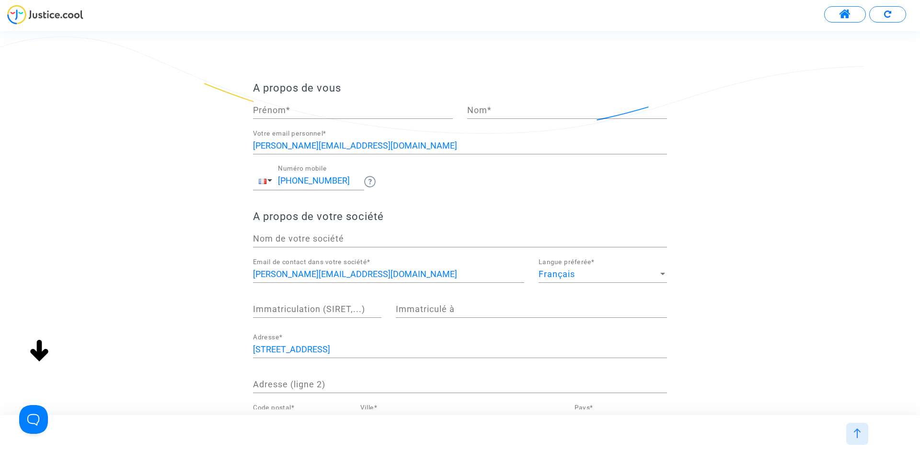
drag, startPoint x: 816, startPoint y: 386, endPoint x: 853, endPoint y: 141, distance: 247.7
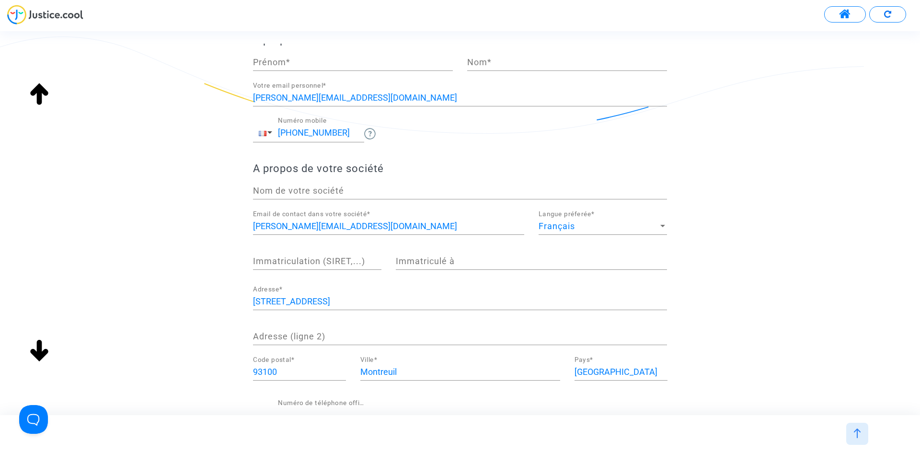
click at [292, 68] on div "Prénom *" at bounding box center [353, 58] width 200 height 24
type input "Hugo"
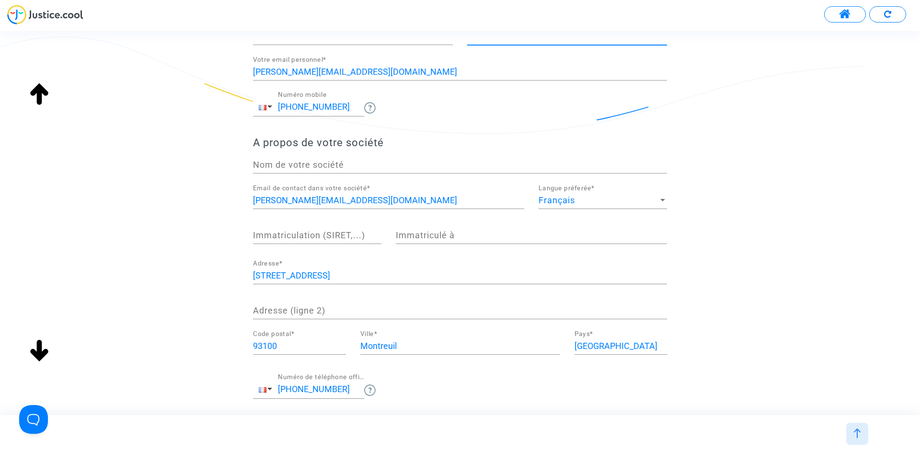
scroll to position [131, 0]
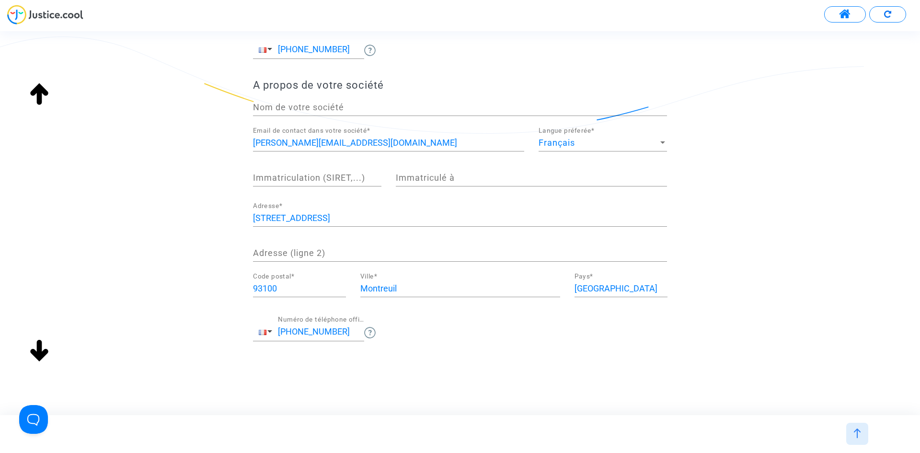
type input "ESTEVENY"
click at [445, 183] on div "Immatriculé à" at bounding box center [531, 174] width 271 height 24
click at [336, 178] on input "Immatriculation (SIRET,...)" at bounding box center [317, 178] width 128 height 10
click at [287, 165] on div "Immatriculation (SIRET,...)" at bounding box center [317, 174] width 128 height 24
click at [326, 177] on input "Immatriculation (SIRET,...)" at bounding box center [317, 178] width 128 height 10
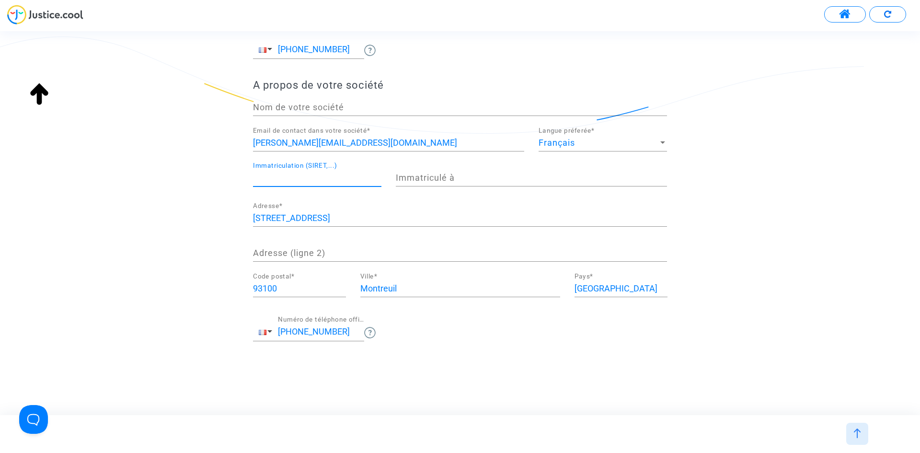
click at [451, 176] on input "Immatriculé à" at bounding box center [531, 178] width 271 height 10
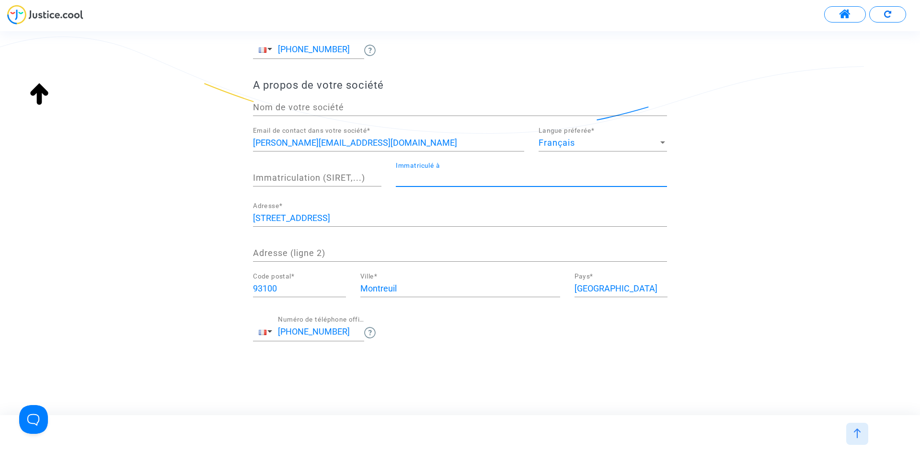
click at [349, 174] on input "Immatriculation (SIRET,...)" at bounding box center [317, 178] width 128 height 10
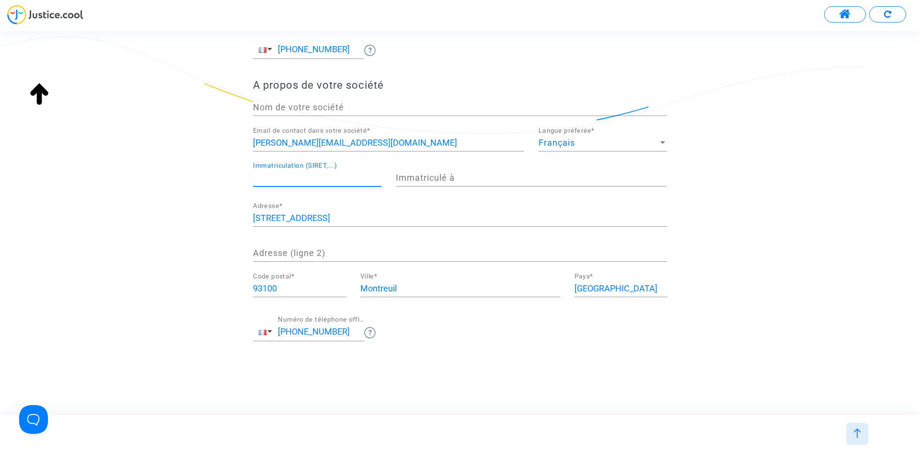
paste input "798 852 224"
type input "798 852 224"
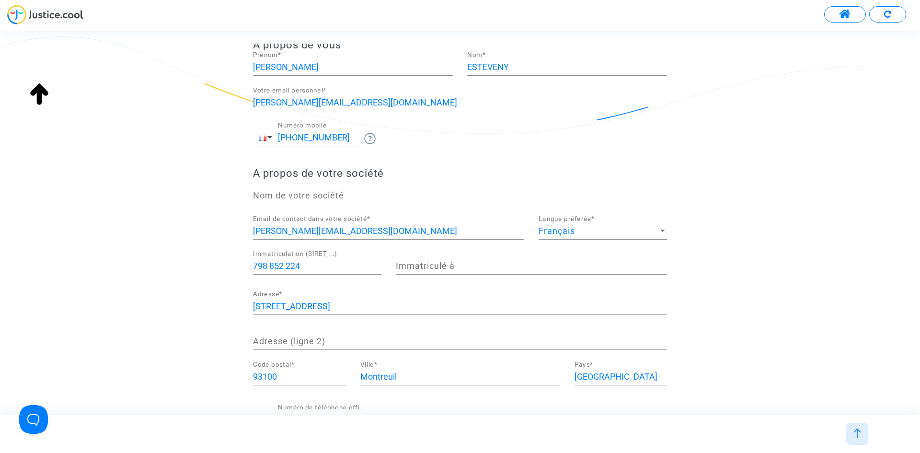
scroll to position [0, 0]
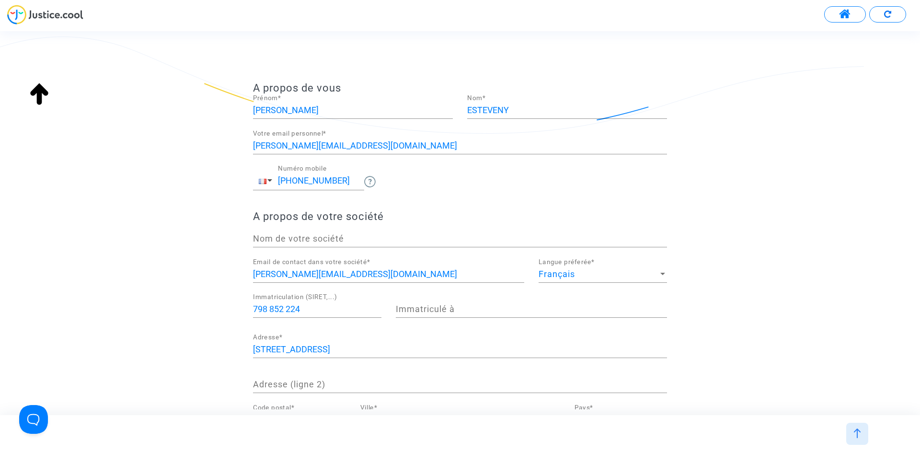
drag, startPoint x: 545, startPoint y: 379, endPoint x: 190, endPoint y: 336, distance: 358.2
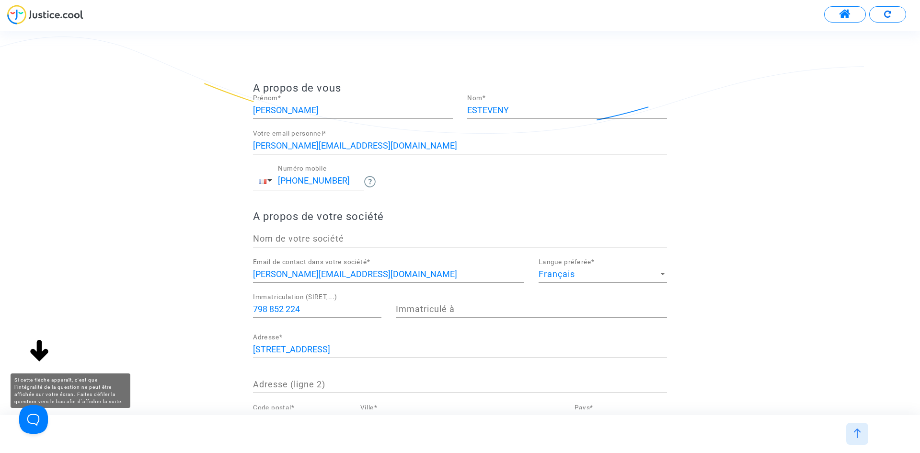
click at [38, 345] on img at bounding box center [39, 351] width 31 height 31
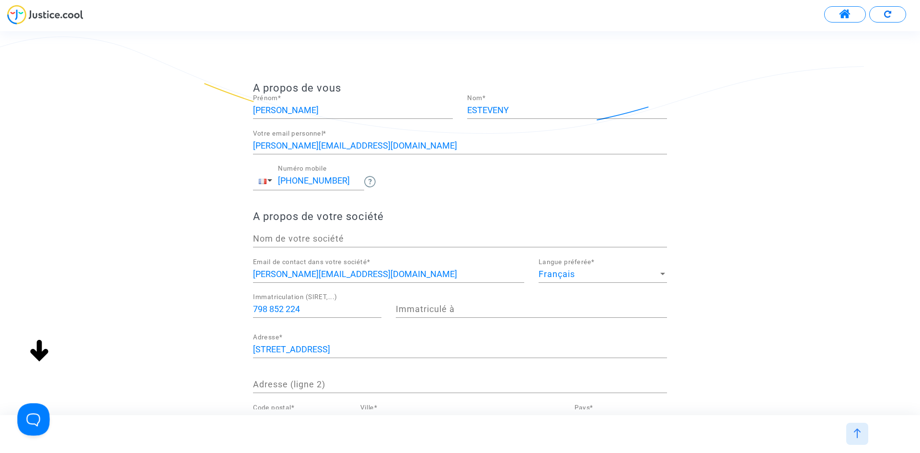
click at [33, 425] on button "Open Beacon popover" at bounding box center [31, 417] width 29 height 29
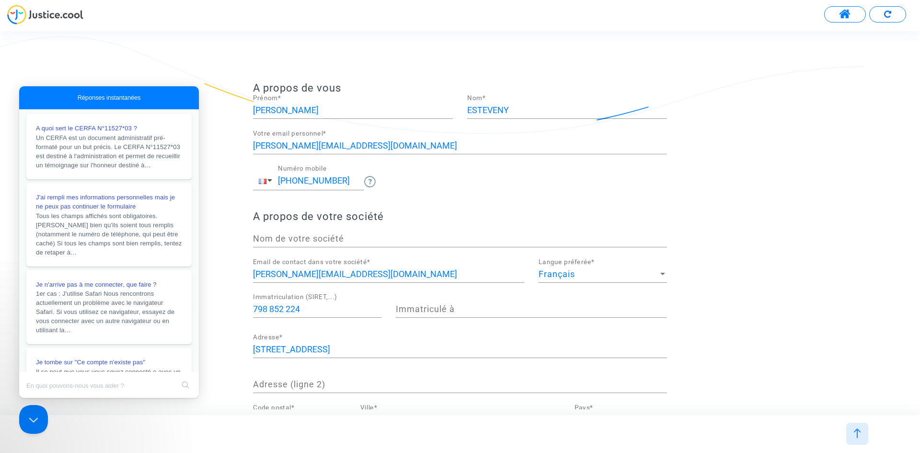
click at [210, 230] on div "A propos de vous Hugo Prénom * ESTEVENY Nom * esteveny.avocat@pm.me Votre email…" at bounding box center [460, 287] width 920 height 411
click at [110, 334] on span "1er cas : J'utilise Safari Nous rencontrons actuellement un problème avec le na…" at bounding box center [109, 311] width 146 height 46
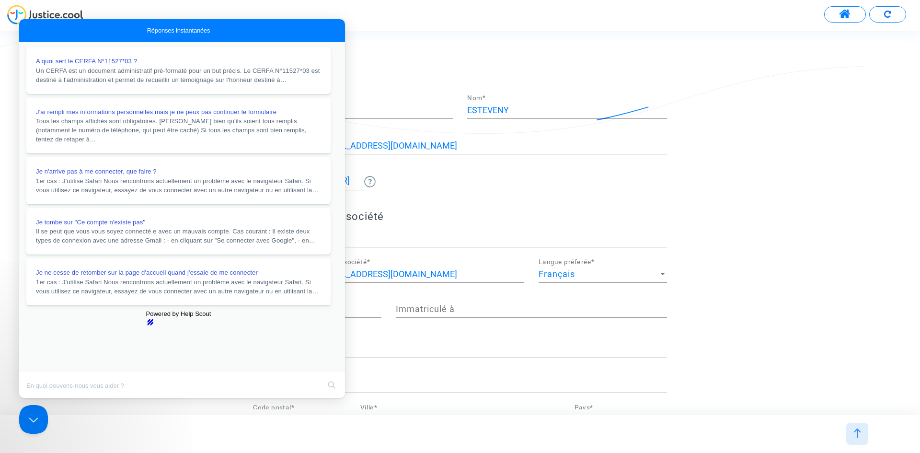
scroll to position [338, 0]
click at [37, 398] on button "Close" at bounding box center [28, 404] width 17 height 12
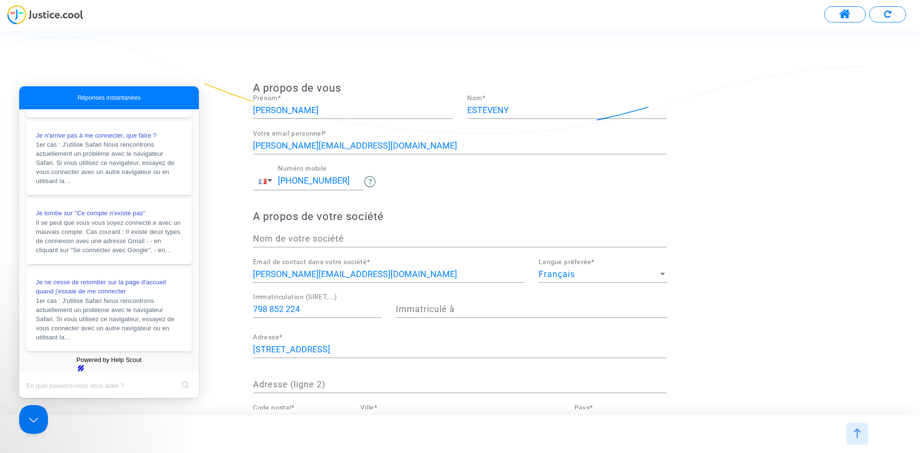
scroll to position [131, 0]
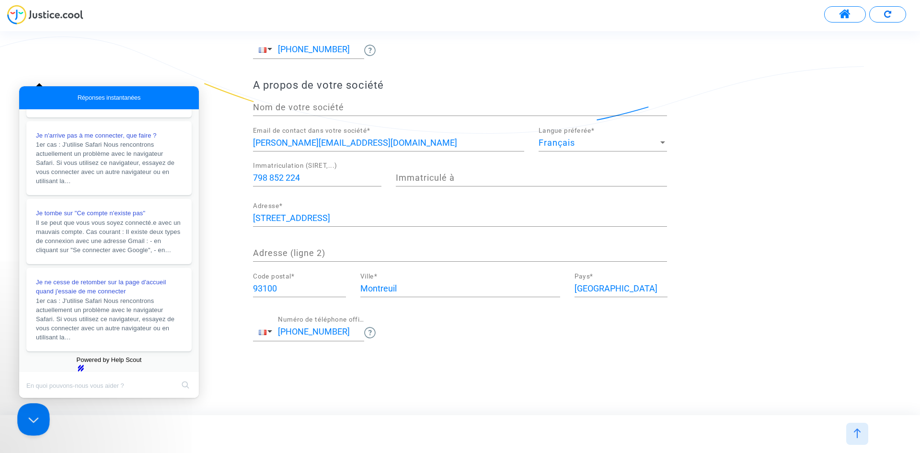
click at [36, 414] on button "Close Beacon popover" at bounding box center [31, 417] width 29 height 29
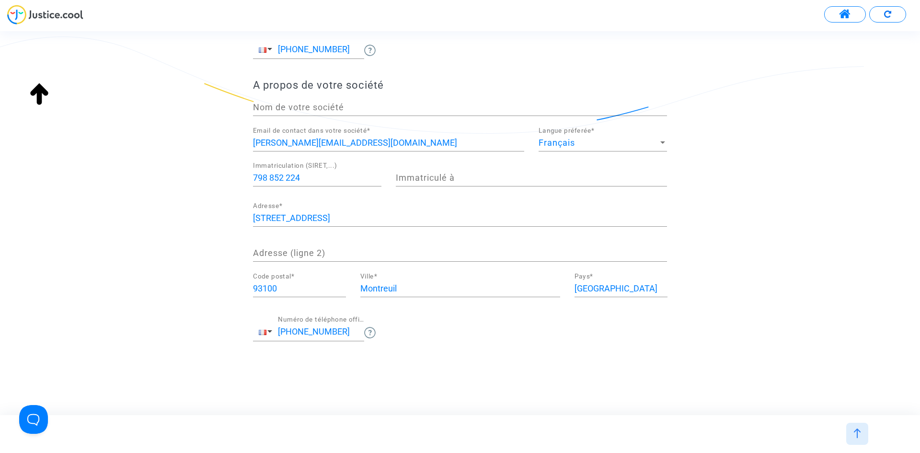
scroll to position [0, 0]
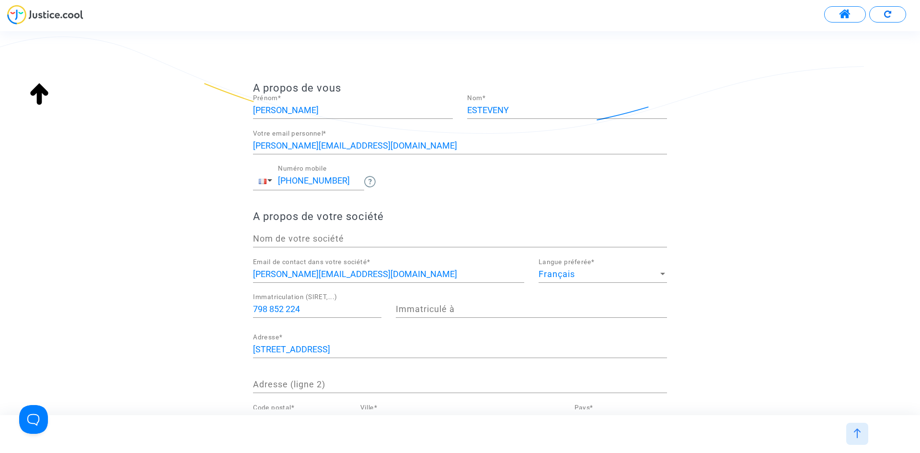
drag, startPoint x: 791, startPoint y: 304, endPoint x: 800, endPoint y: 107, distance: 197.2
click at [855, 441] on div at bounding box center [857, 434] width 22 height 22
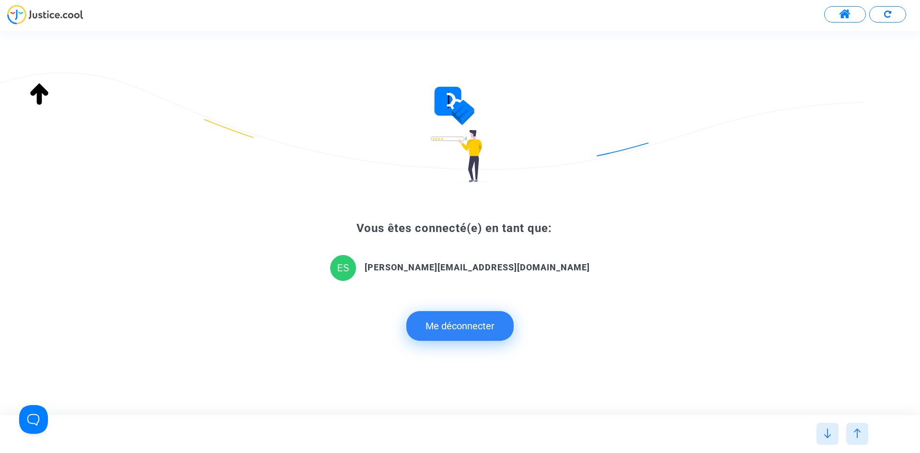
click at [838, 19] on button at bounding box center [845, 14] width 42 height 16
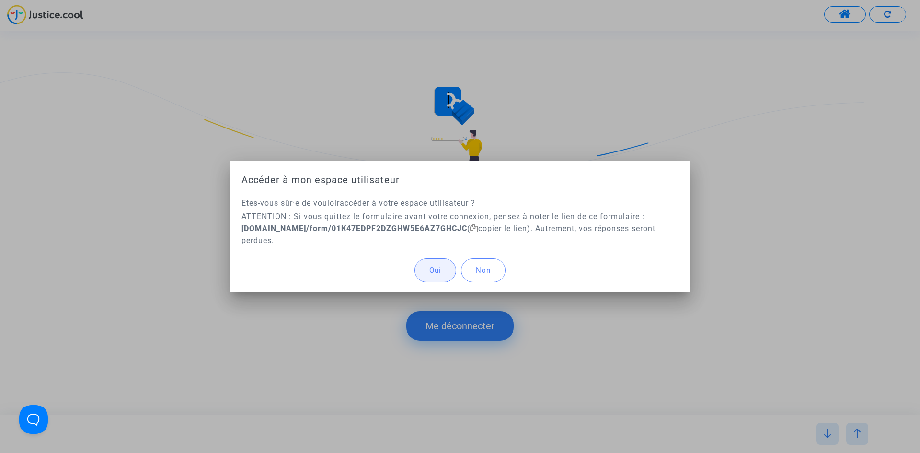
click at [442, 269] on button "Oui" at bounding box center [436, 270] width 42 height 24
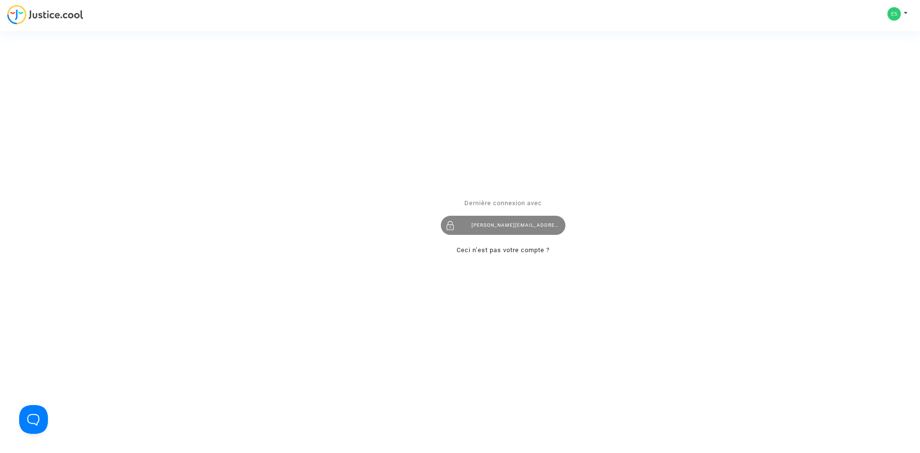
click at [475, 224] on div "esteveny.avocat@pm.me" at bounding box center [503, 225] width 125 height 19
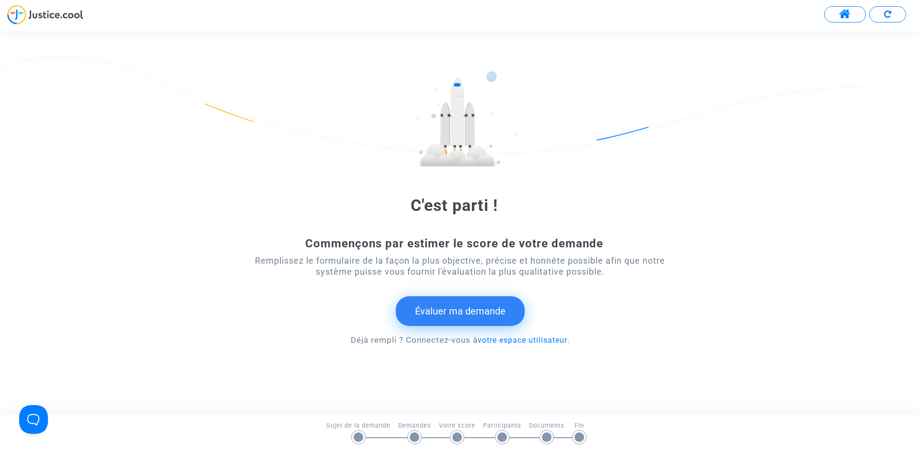
click at [458, 304] on button "Évaluer ma demande" at bounding box center [460, 311] width 129 height 30
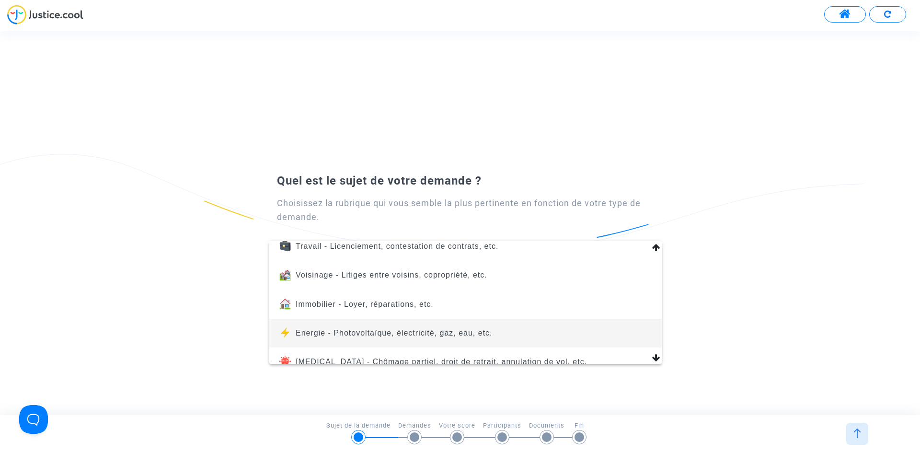
scroll to position [108, 0]
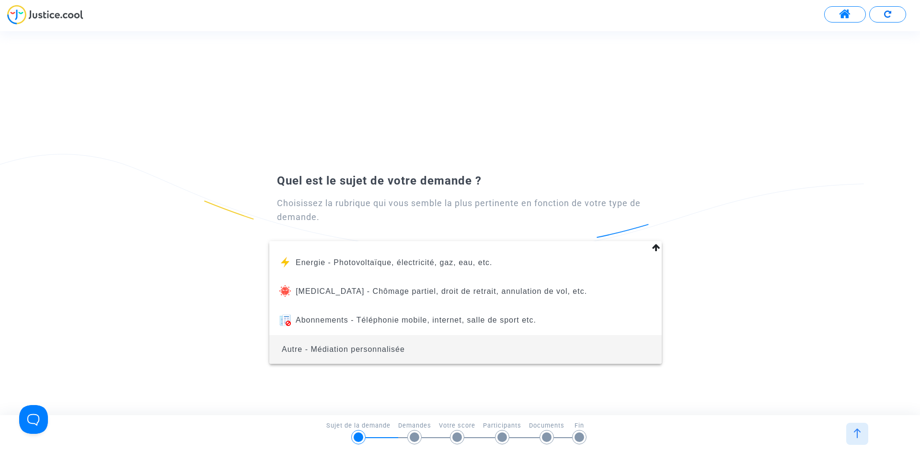
click at [393, 355] on span "Autre - Médiation personnalisée" at bounding box center [465, 349] width 377 height 29
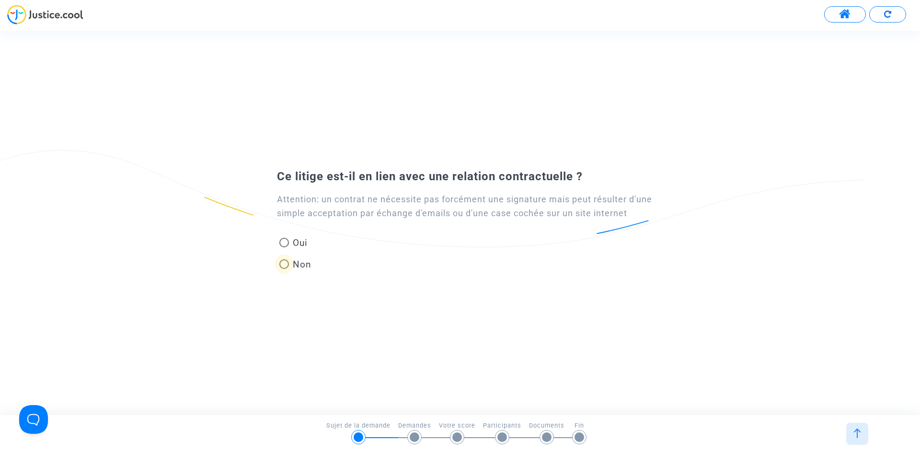
click at [305, 265] on span "Non" at bounding box center [300, 264] width 23 height 13
click at [284, 269] on input "Non" at bounding box center [284, 269] width 0 height 0
radio input "true"
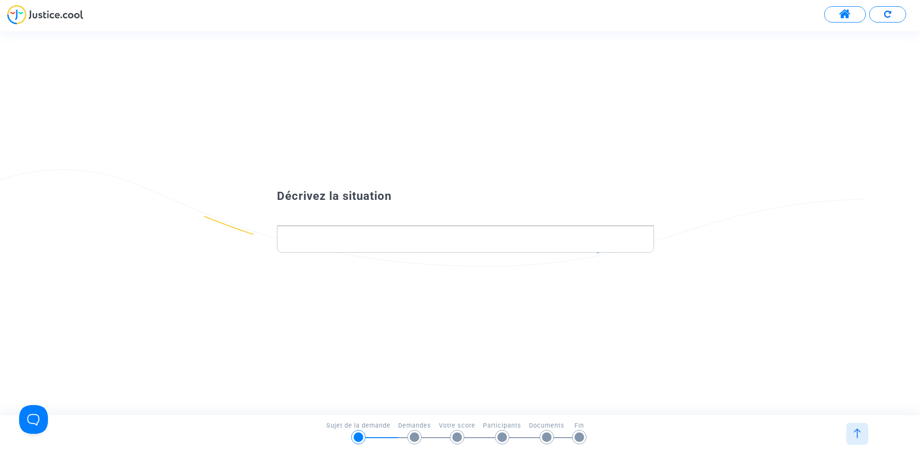
click at [25, 17] on img at bounding box center [45, 15] width 76 height 20
